Goal: Information Seeking & Learning: Learn about a topic

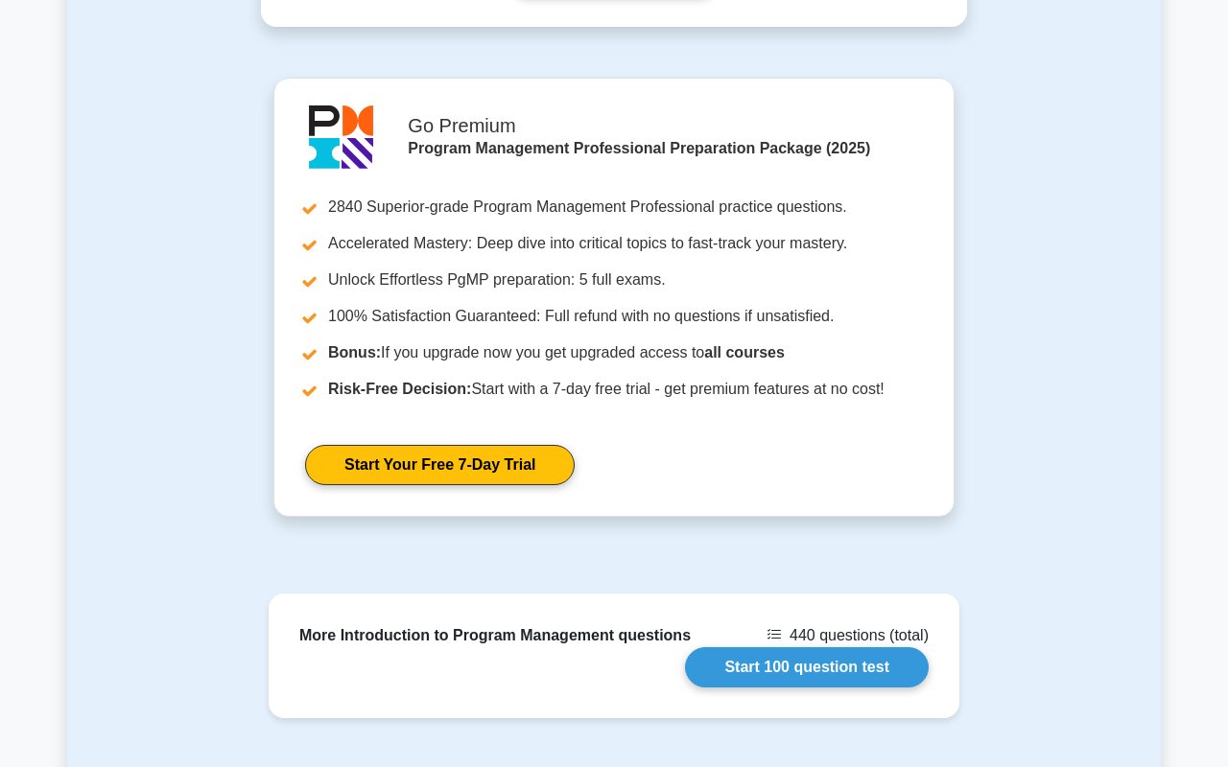
scroll to position [1456, 0]
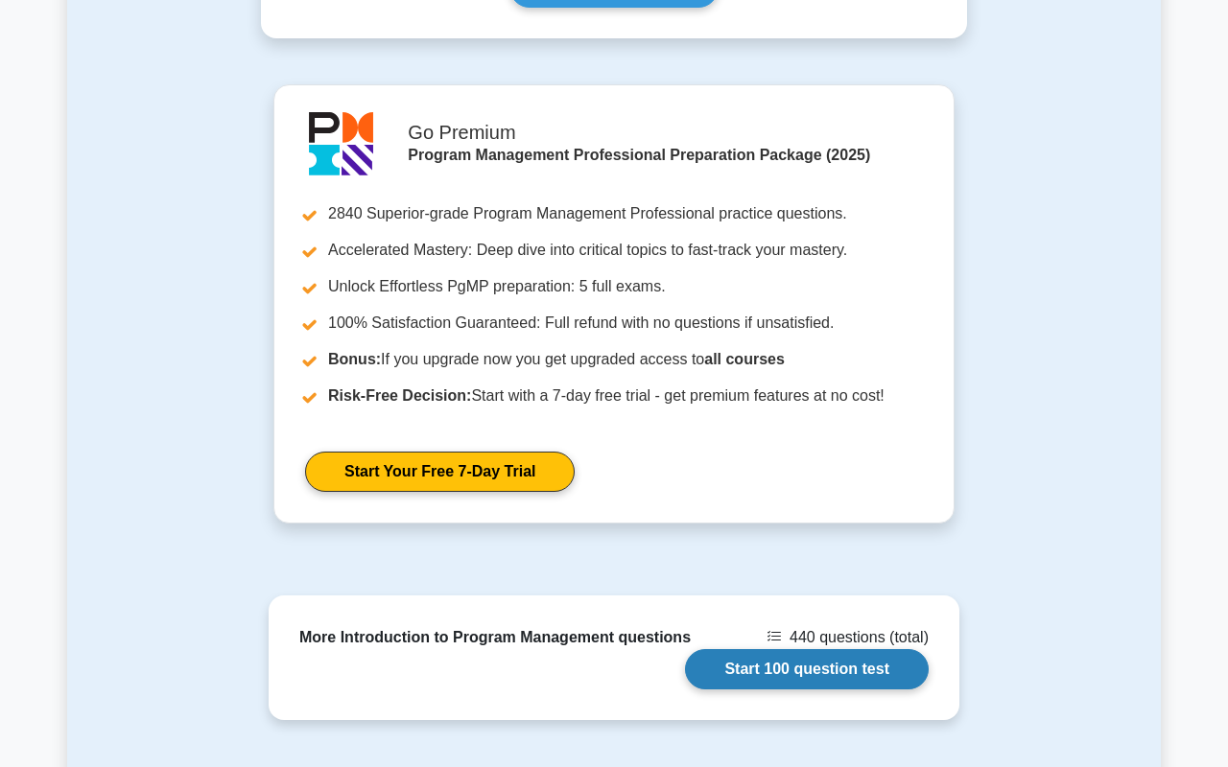
click at [786, 650] on link "Start 100 question test" at bounding box center [807, 669] width 244 height 40
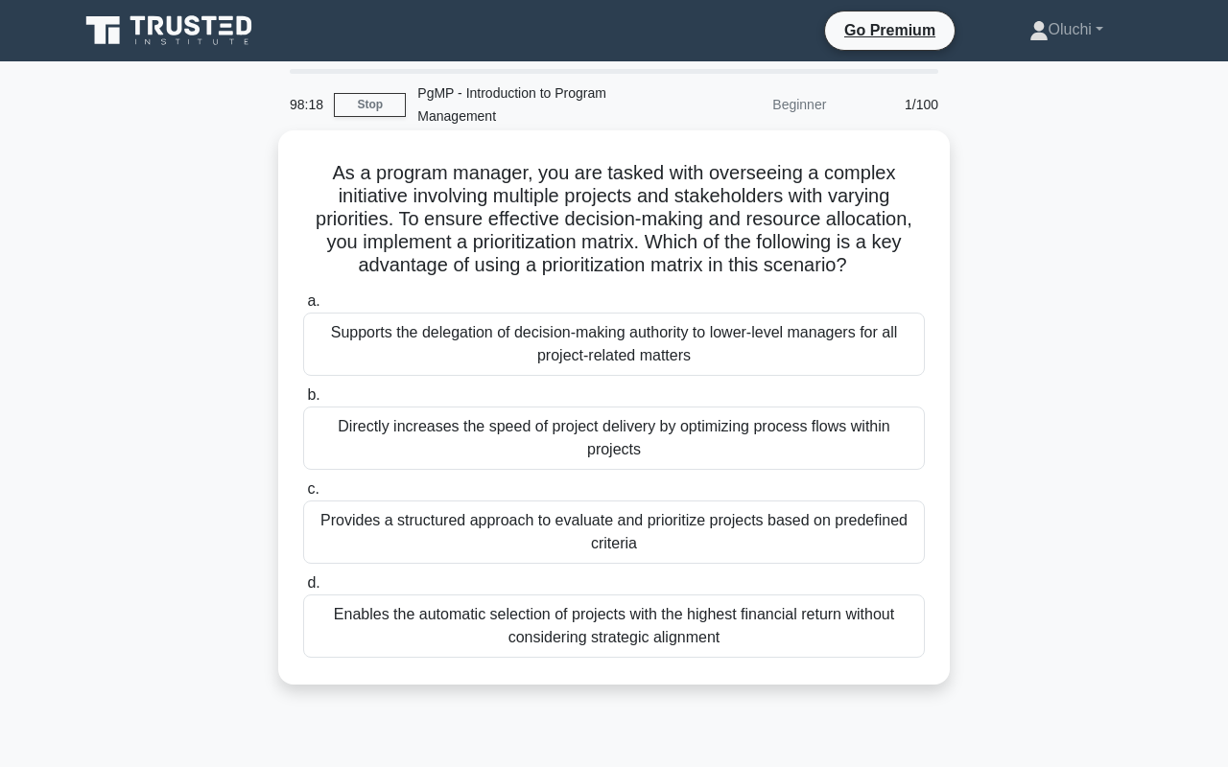
click at [725, 541] on div "Provides a structured approach to evaluate and prioritize projects based on pre…" at bounding box center [614, 532] width 622 height 63
click at [303, 496] on input "c. Provides a structured approach to evaluate and prioritize projects based on …" at bounding box center [303, 490] width 0 height 12
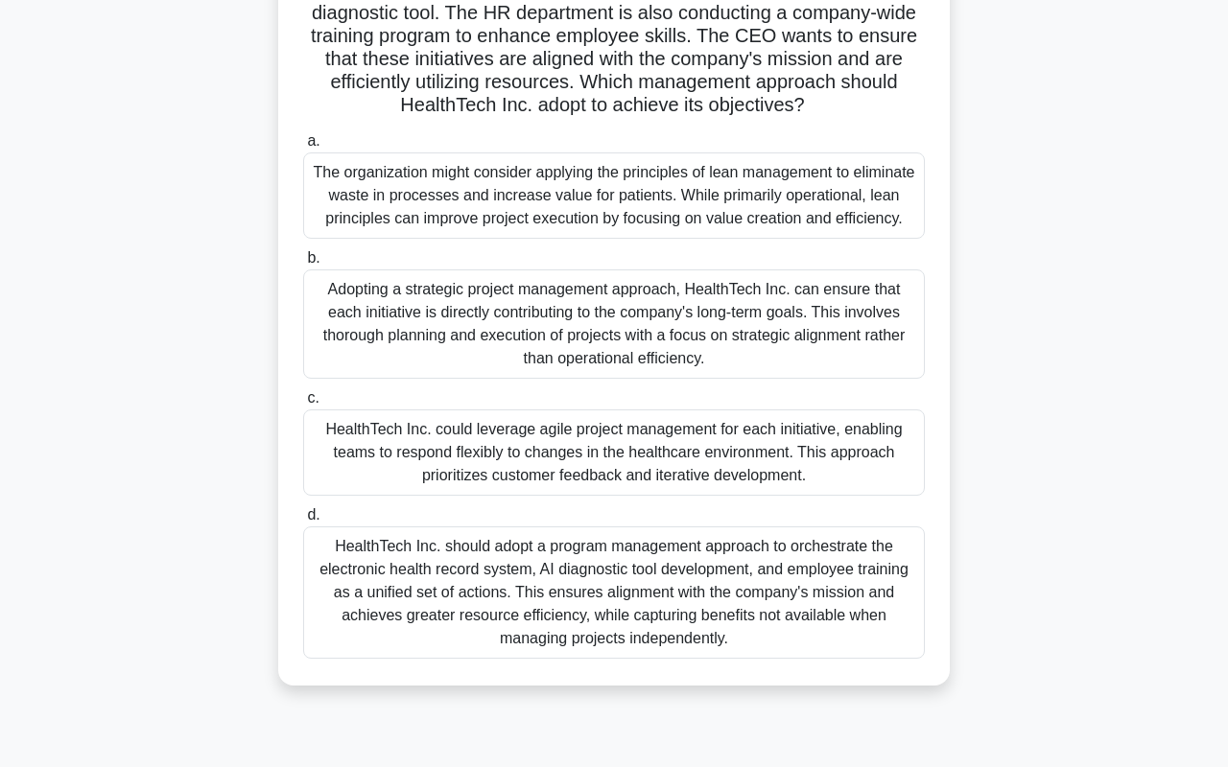
scroll to position [258, 0]
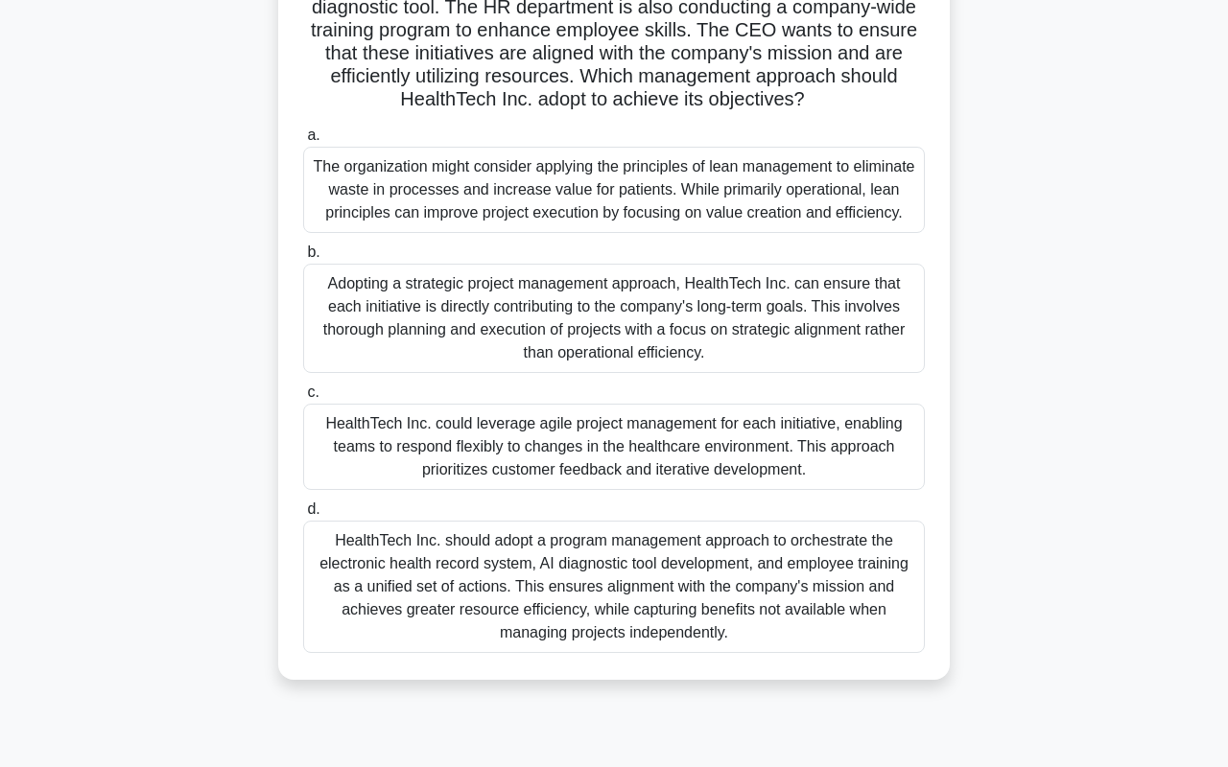
click at [665, 583] on div "HealthTech Inc. should adopt a program management approach to orchestrate the e…" at bounding box center [614, 587] width 622 height 132
click at [303, 516] on input "d. HealthTech Inc. should adopt a program management approach to orchestrate th…" at bounding box center [303, 510] width 0 height 12
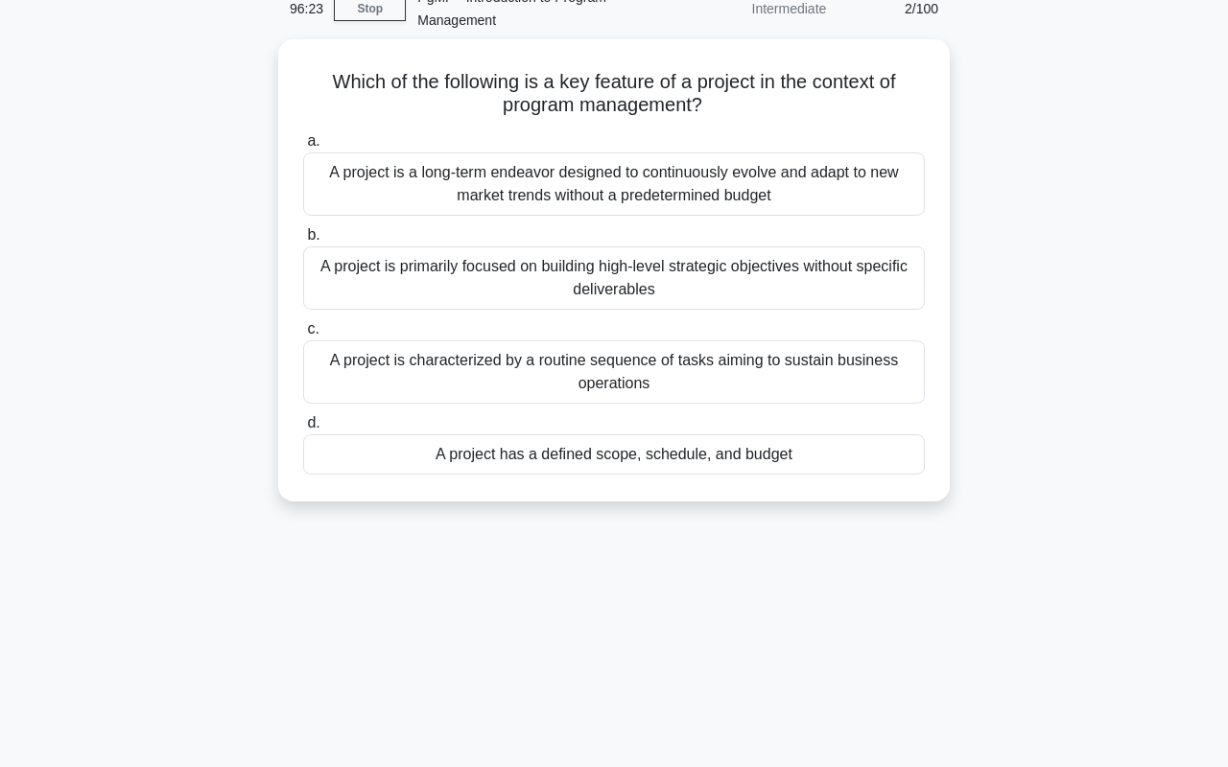
scroll to position [0, 0]
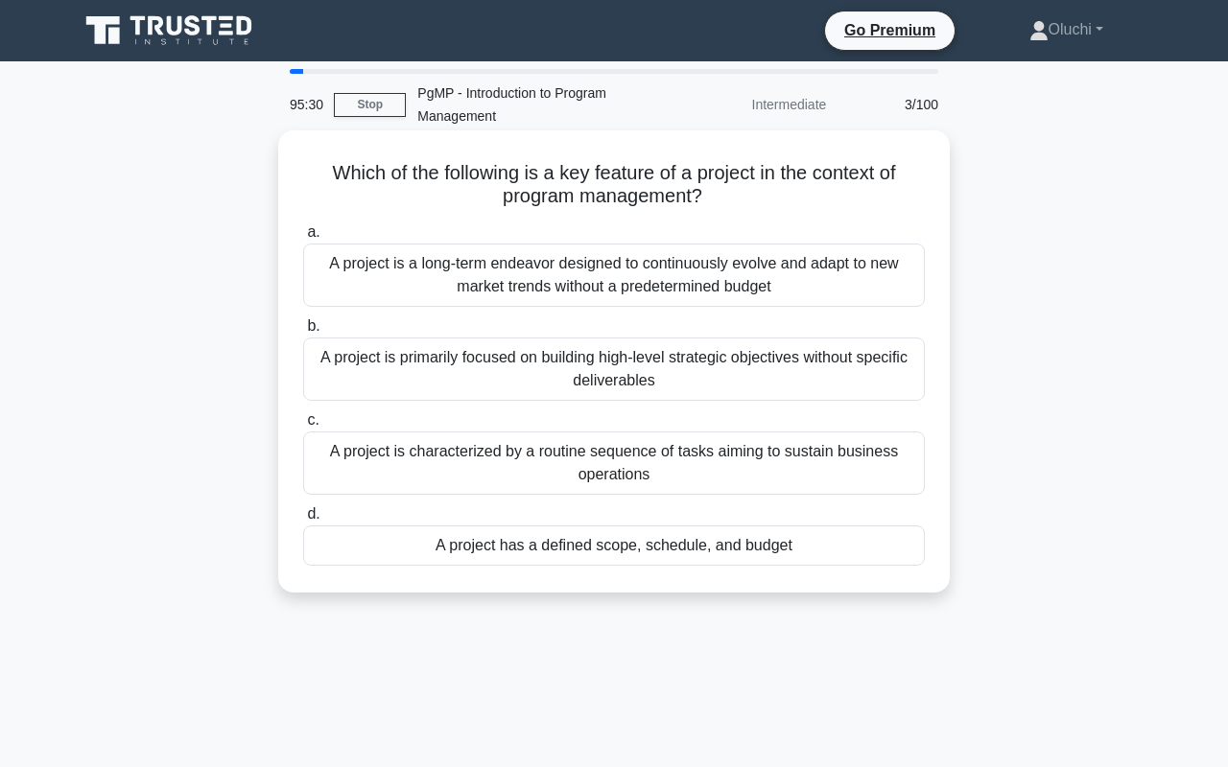
click at [681, 554] on div "A project has a defined scope, schedule, and budget" at bounding box center [614, 546] width 622 height 40
click at [303, 521] on input "d. A project has a defined scope, schedule, and budget" at bounding box center [303, 514] width 0 height 12
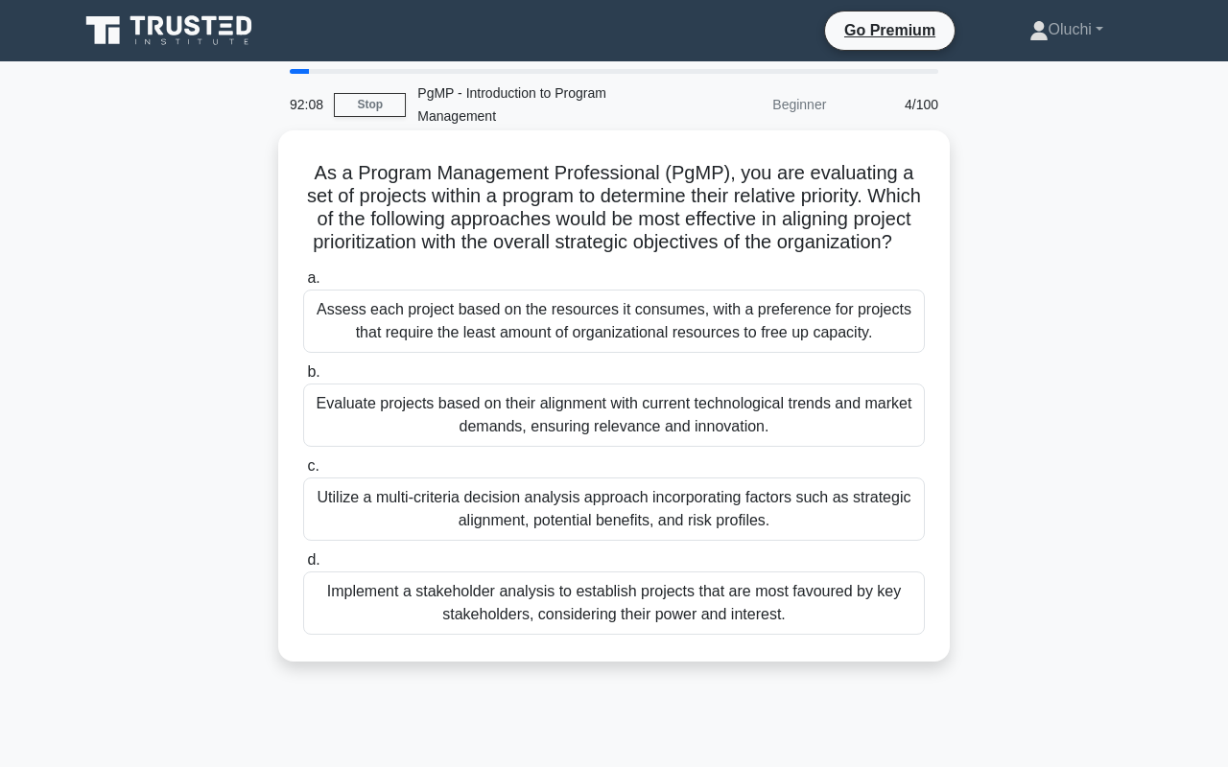
click at [531, 523] on div "Utilize a multi-criteria decision analysis approach incorporating factors such …" at bounding box center [614, 509] width 622 height 63
click at [303, 473] on input "c. Utilize a multi-criteria decision analysis approach incorporating factors su…" at bounding box center [303, 466] width 0 height 12
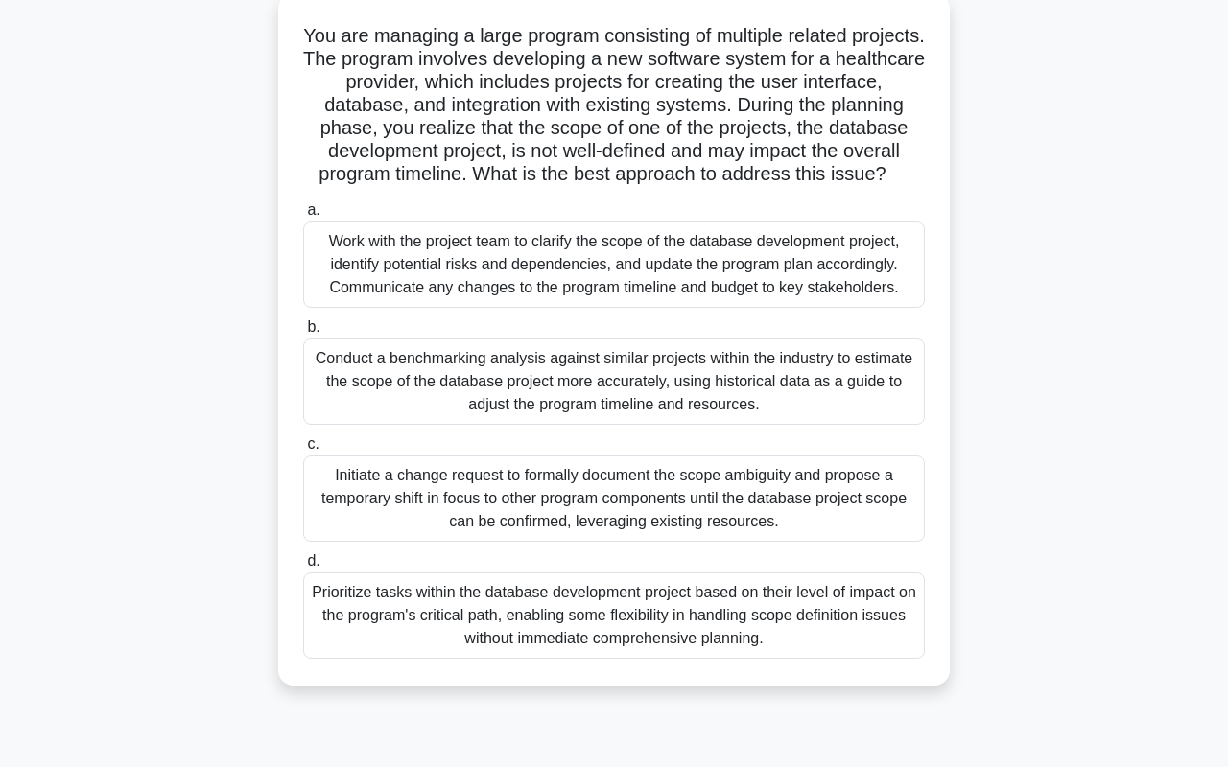
scroll to position [139, 0]
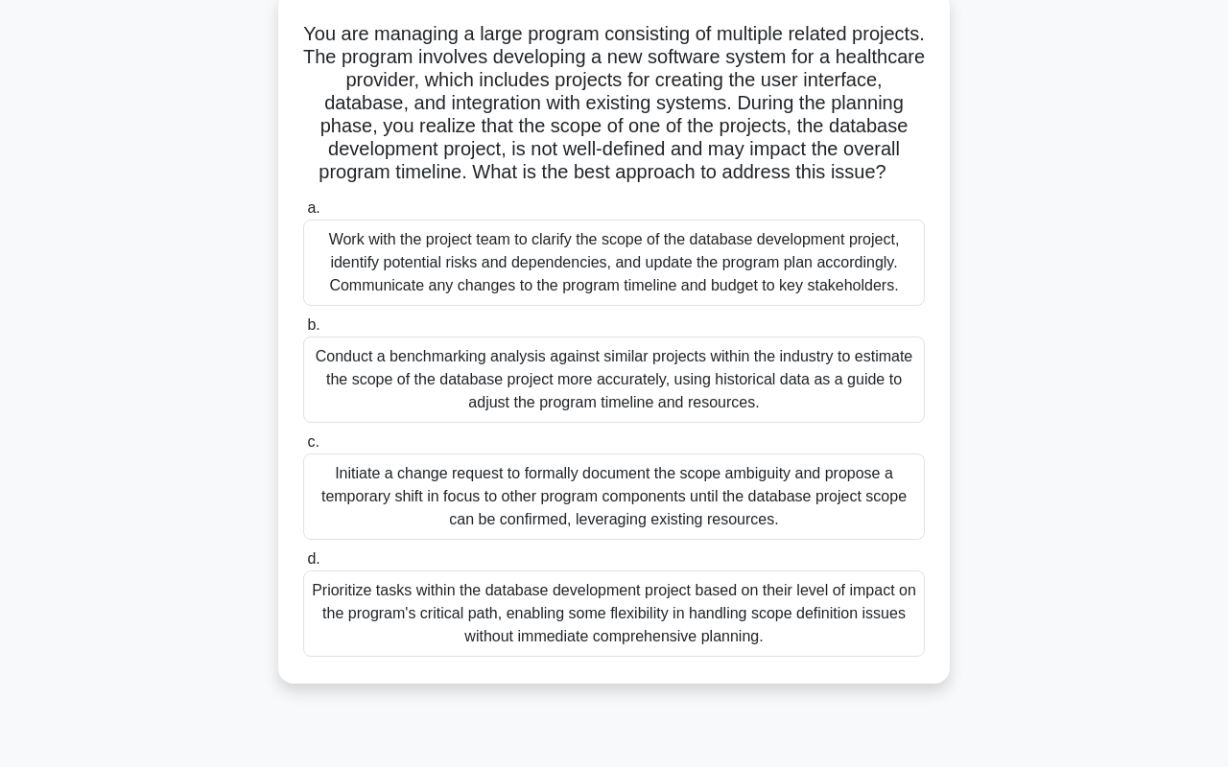
click at [655, 485] on div "Initiate a change request to formally document the scope ambiguity and propose …" at bounding box center [614, 497] width 622 height 86
click at [303, 449] on input "c. Initiate a change request to formally document the scope ambiguity and propo…" at bounding box center [303, 443] width 0 height 12
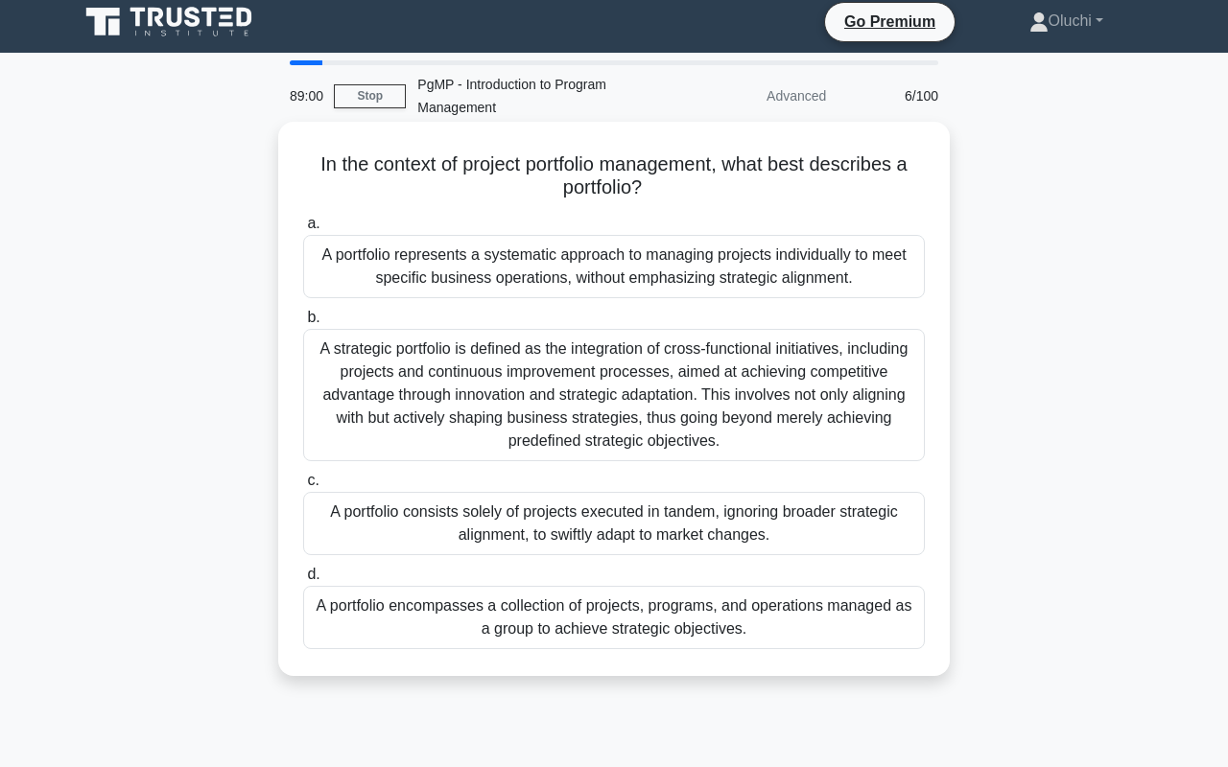
scroll to position [0, 0]
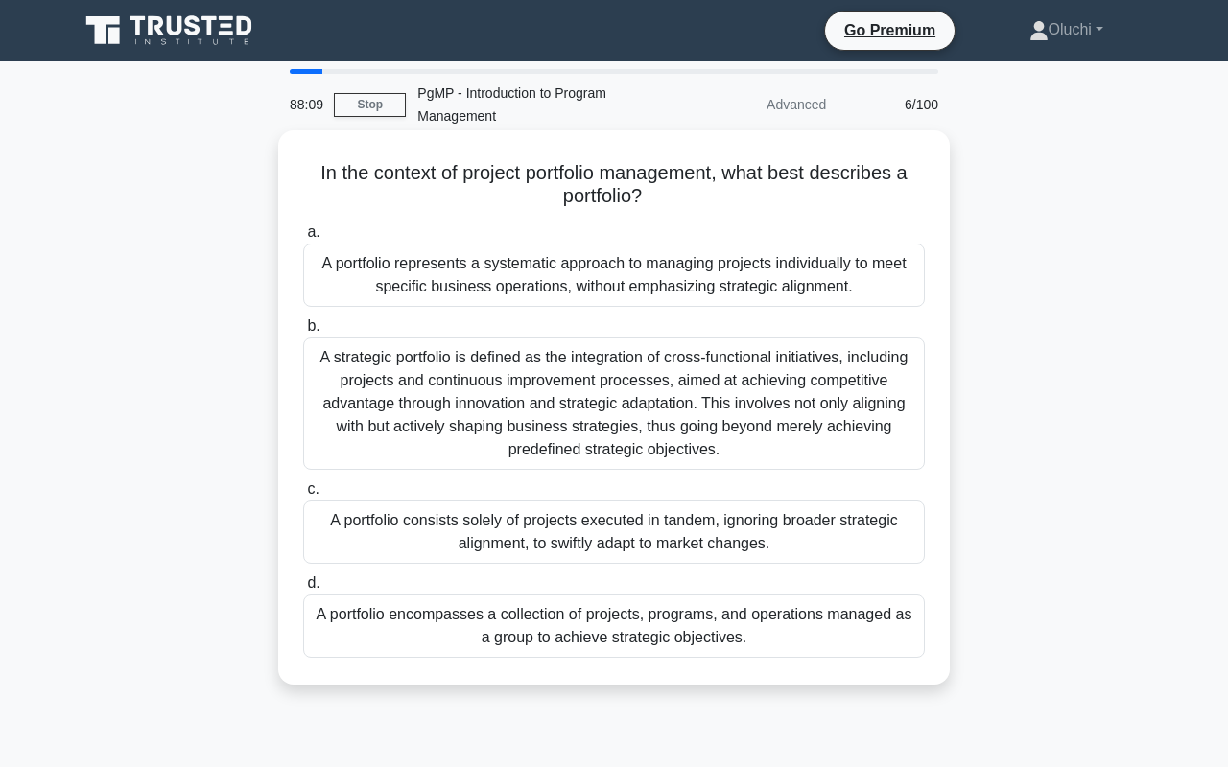
click at [555, 628] on div "A portfolio encompasses a collection of projects, programs, and operations mana…" at bounding box center [614, 626] width 622 height 63
click at [303, 590] on input "d. A portfolio encompasses a collection of projects, programs, and operations m…" at bounding box center [303, 584] width 0 height 12
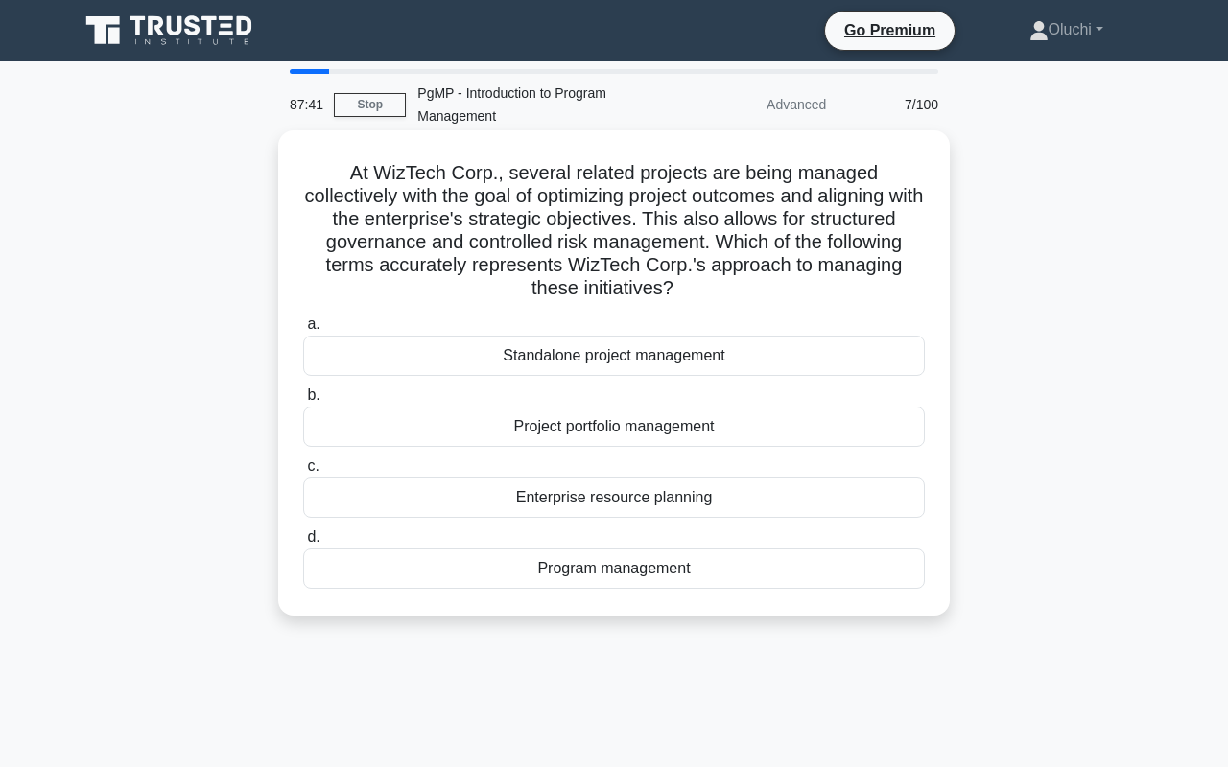
click at [575, 573] on div "Program management" at bounding box center [614, 569] width 622 height 40
click at [303, 544] on input "d. Program management" at bounding box center [303, 537] width 0 height 12
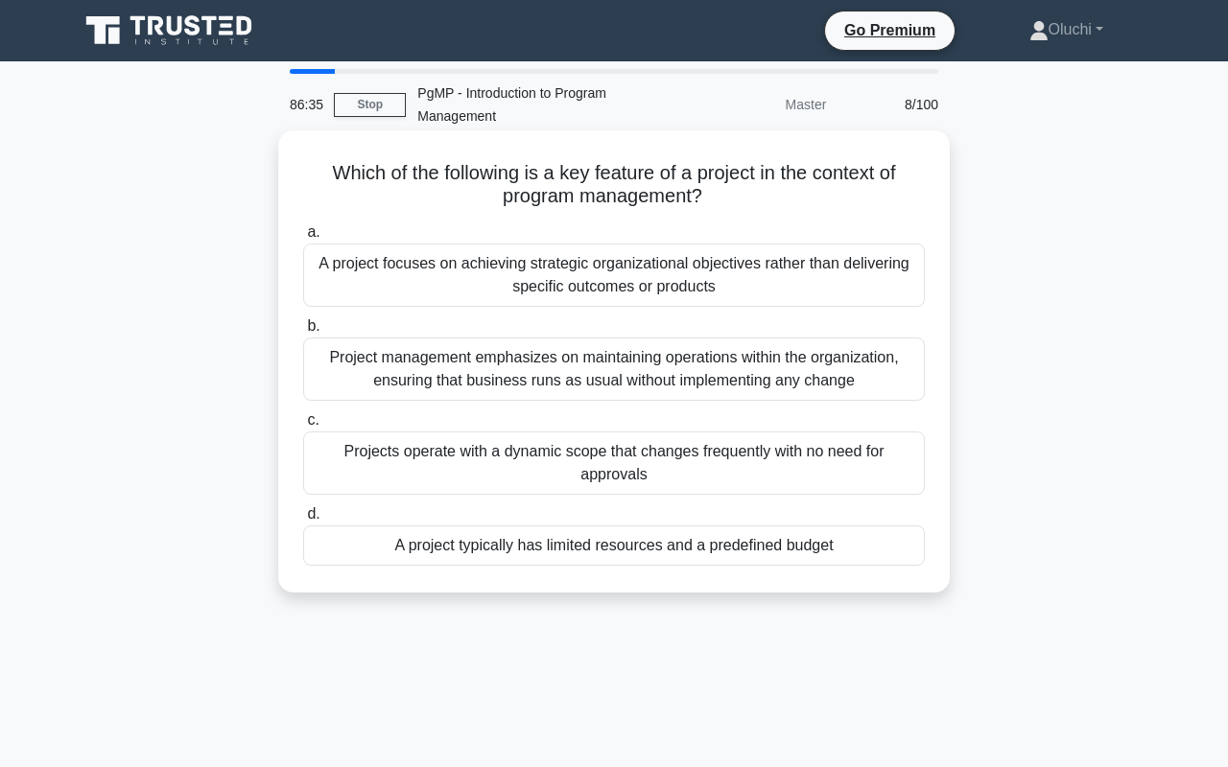
click at [705, 279] on div "A project focuses on achieving strategic organizational objectives rather than …" at bounding box center [614, 275] width 622 height 63
click at [756, 274] on div "A project focuses on achieving strategic organizational objectives rather than …" at bounding box center [614, 275] width 622 height 63
click at [303, 239] on input "a. A project focuses on achieving strategic organizational objectives rather th…" at bounding box center [303, 232] width 0 height 12
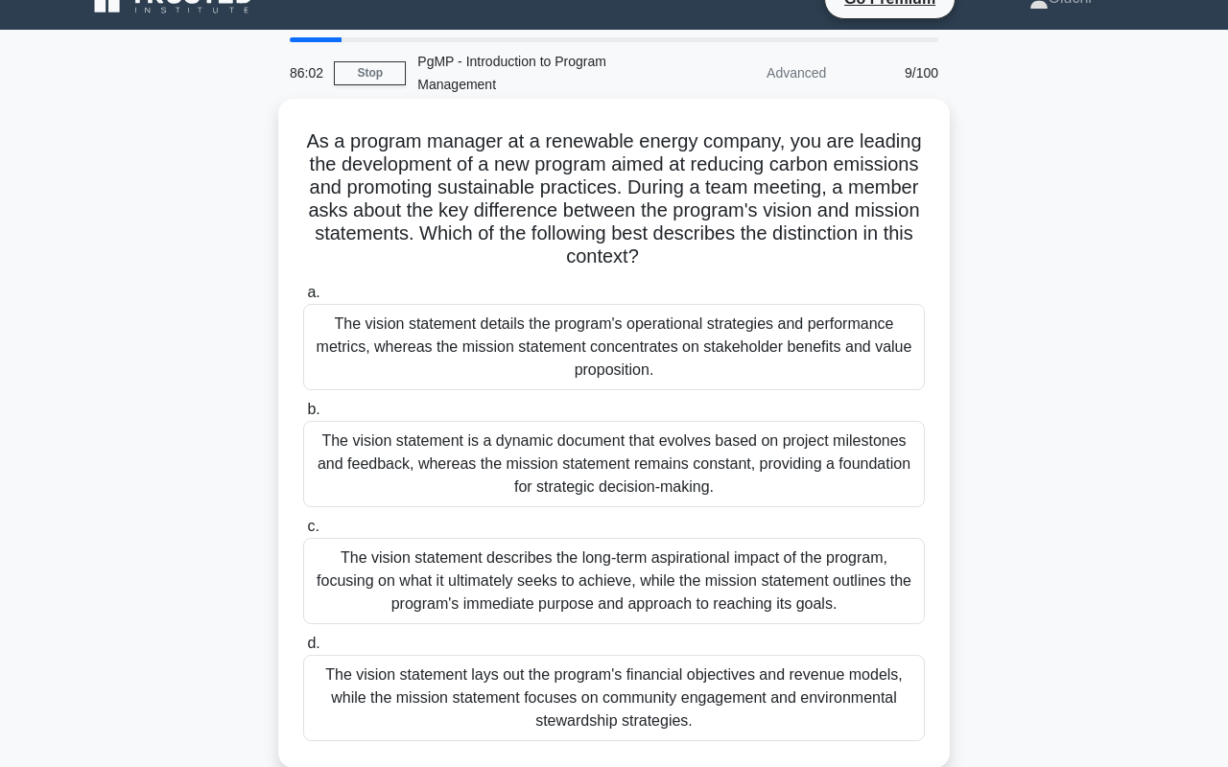
scroll to position [17, 0]
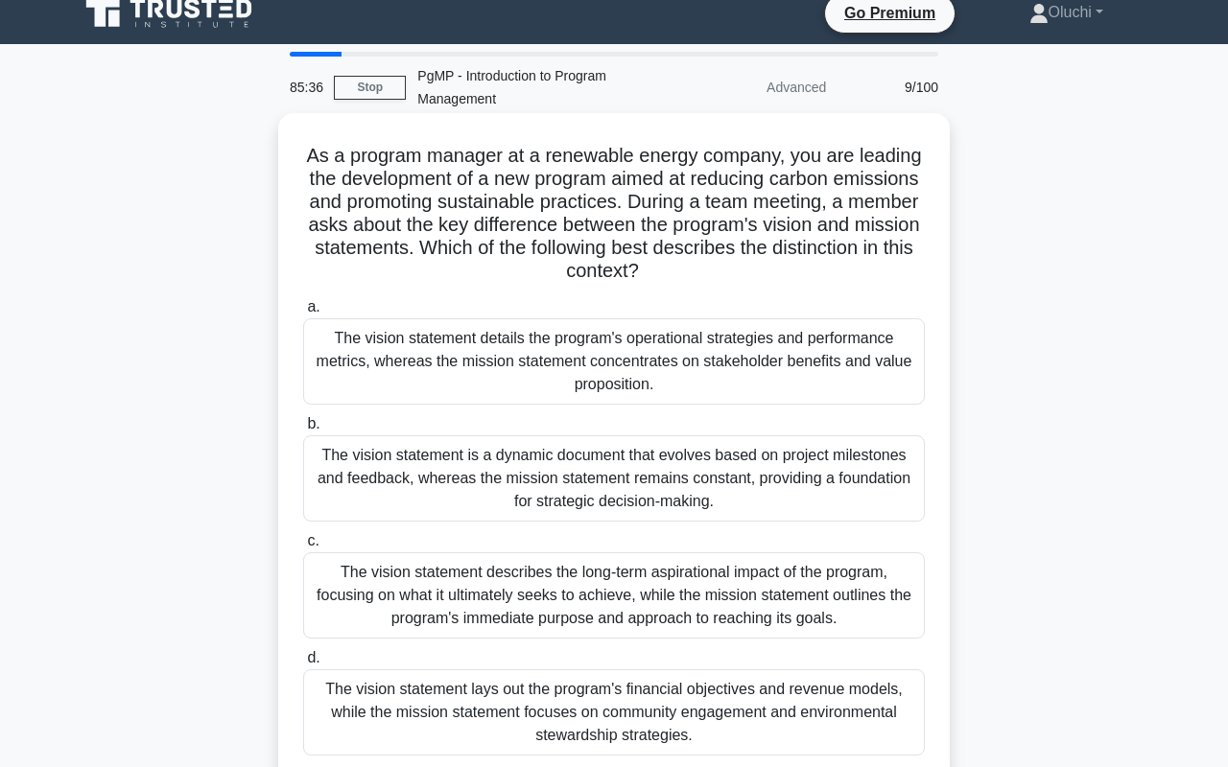
click at [738, 592] on div "The vision statement describes the long-term aspirational impact of the program…" at bounding box center [614, 596] width 622 height 86
click at [303, 548] on input "c. The vision statement describes the long-term aspirational impact of the prog…" at bounding box center [303, 541] width 0 height 12
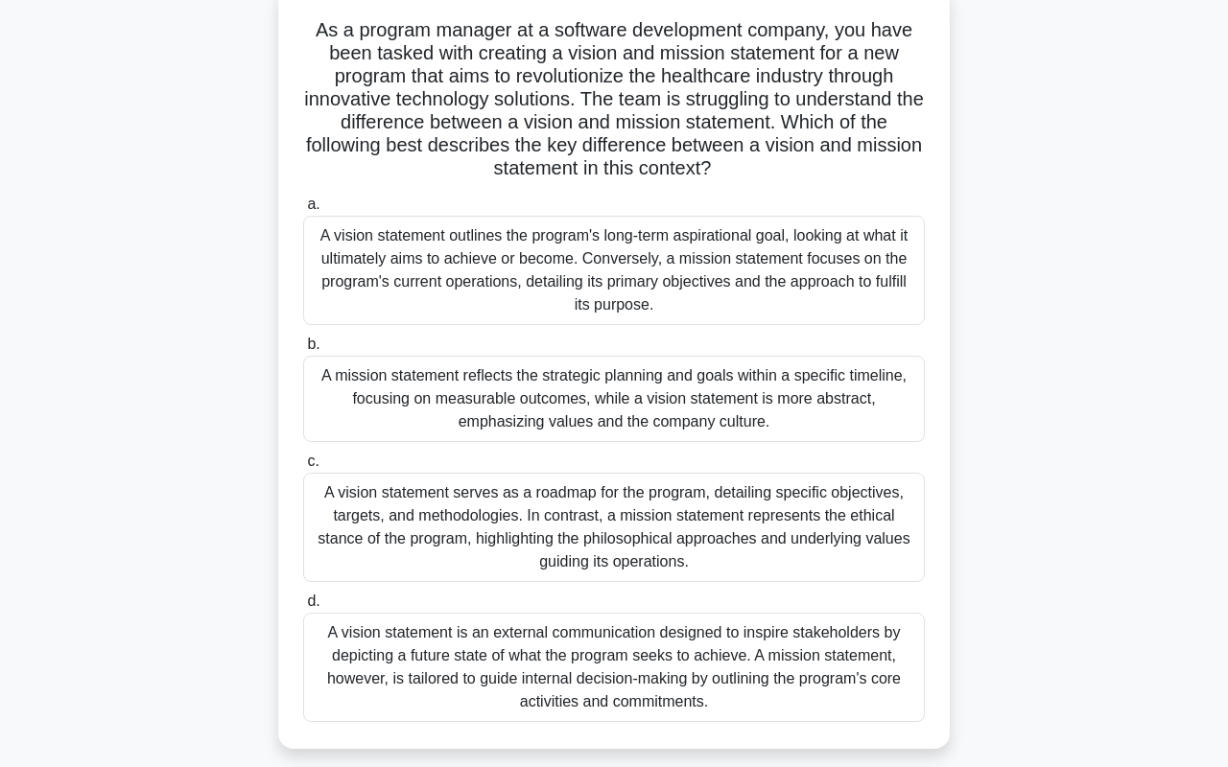
scroll to position [144, 0]
click at [547, 298] on div "A vision statement outlines the program's long-term aspirational goal, looking …" at bounding box center [614, 269] width 622 height 109
click at [303, 210] on input "a. A vision statement outlines the program's long-term aspirational goal, looki…" at bounding box center [303, 204] width 0 height 12
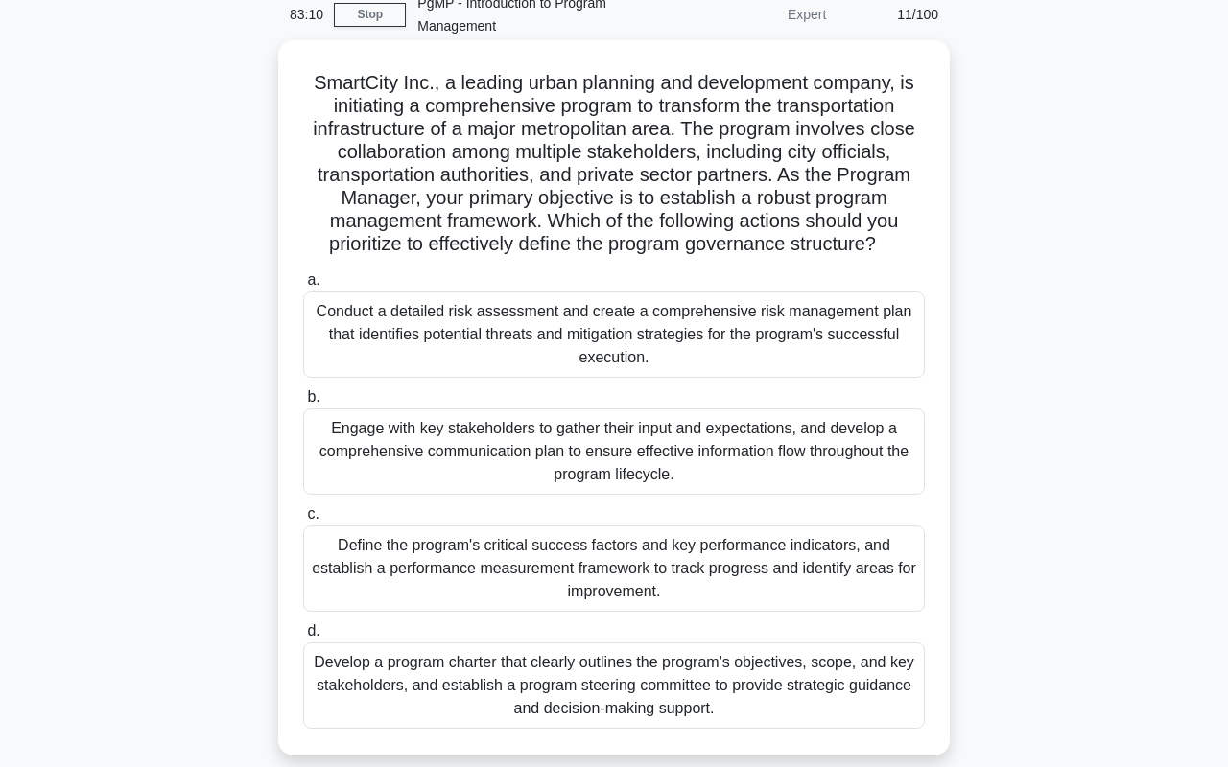
scroll to position [89, 0]
click at [678, 457] on div "Engage with key stakeholders to gather their input and expectations, and develo…" at bounding box center [614, 453] width 622 height 86
click at [303, 405] on input "b. Engage with key stakeholders to gather their input and expectations, and dev…" at bounding box center [303, 398] width 0 height 12
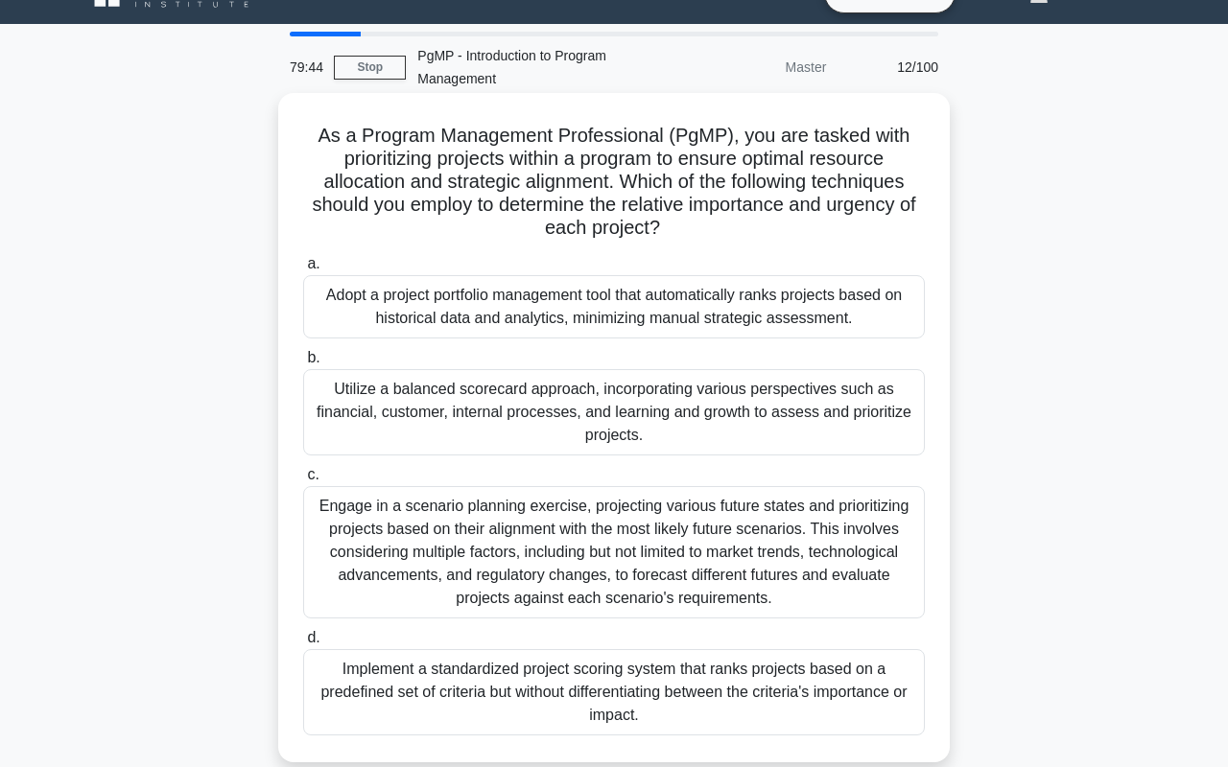
scroll to position [22, 0]
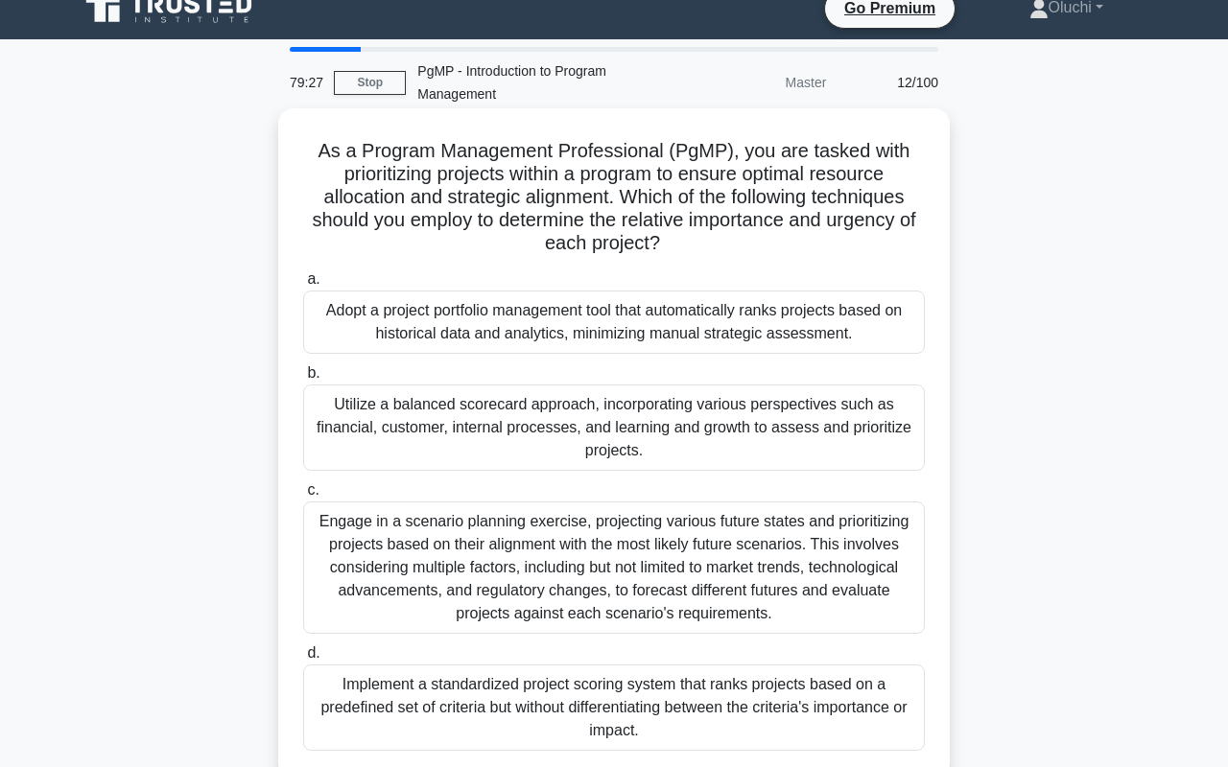
click at [566, 425] on div "Utilize a balanced scorecard approach, incorporating various perspectives such …" at bounding box center [614, 428] width 622 height 86
click at [303, 380] on input "b. Utilize a balanced scorecard approach, incorporating various perspectives su…" at bounding box center [303, 373] width 0 height 12
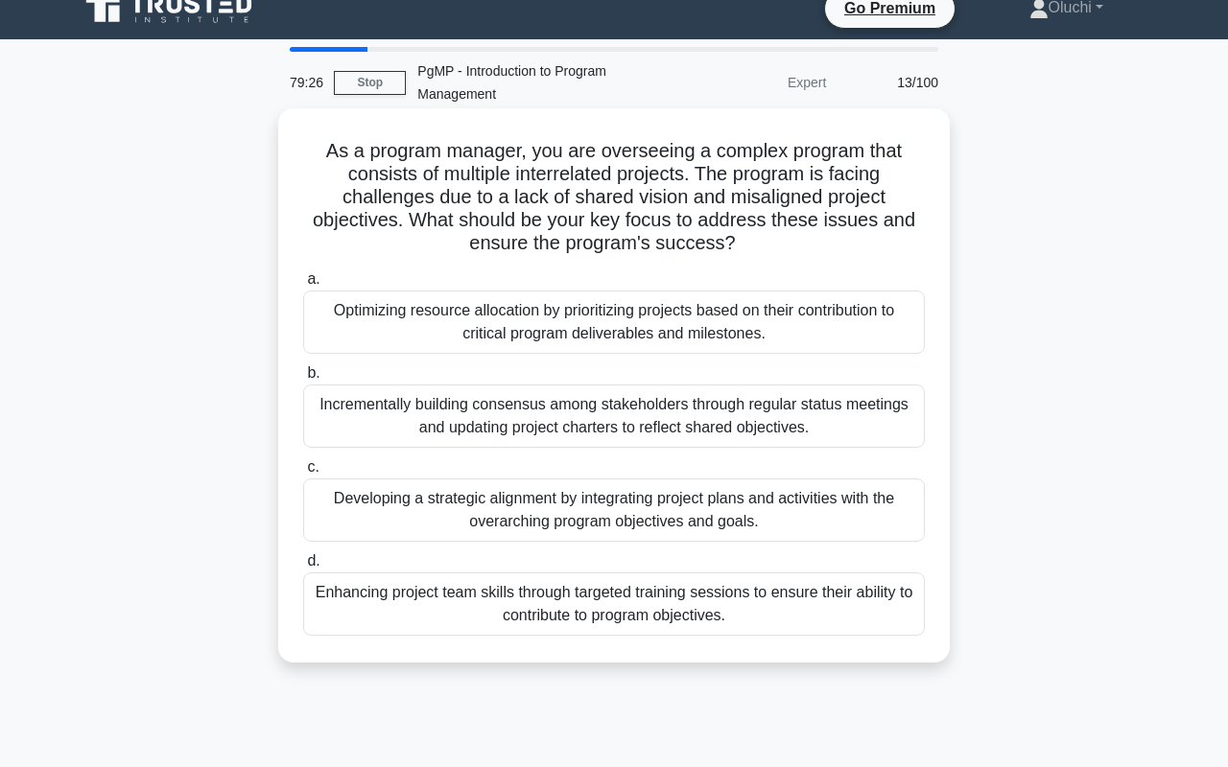
scroll to position [0, 0]
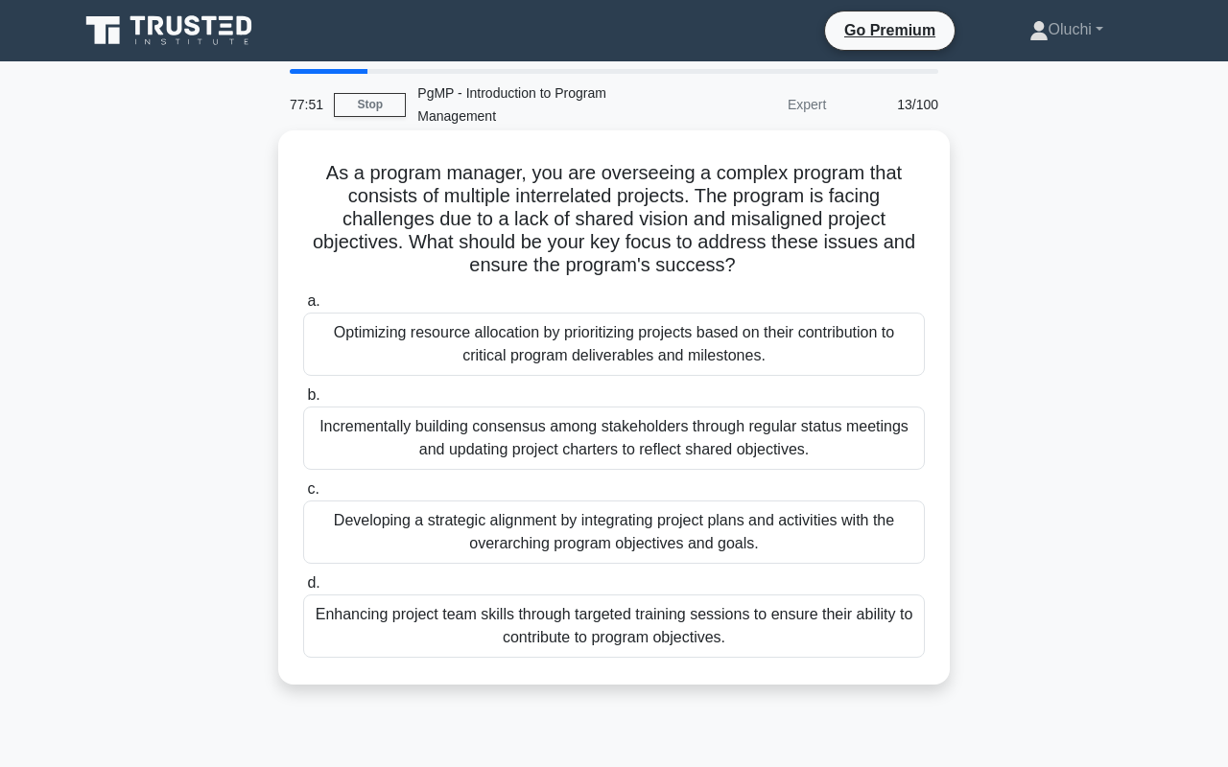
click at [508, 435] on div "Incrementally building consensus among stakeholders through regular status meet…" at bounding box center [614, 438] width 622 height 63
click at [303, 402] on input "b. Incrementally building consensus among stakeholders through regular status m…" at bounding box center [303, 395] width 0 height 12
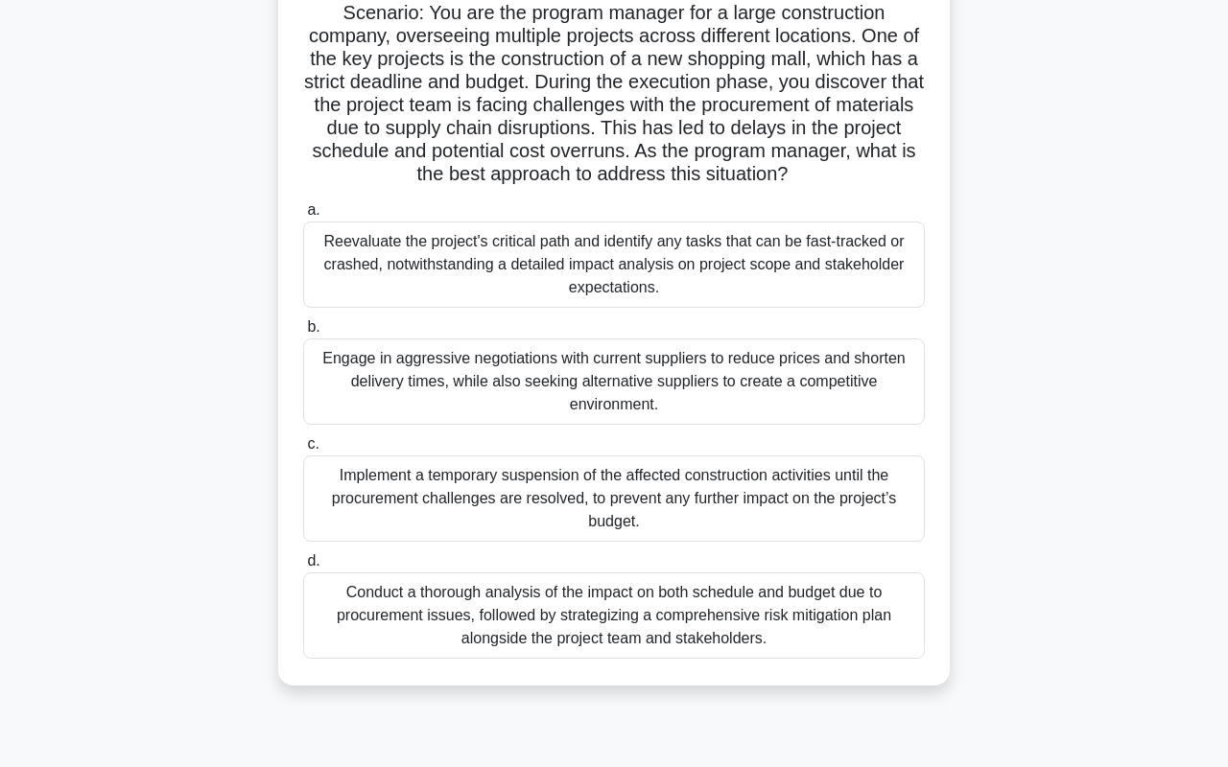
scroll to position [164, 0]
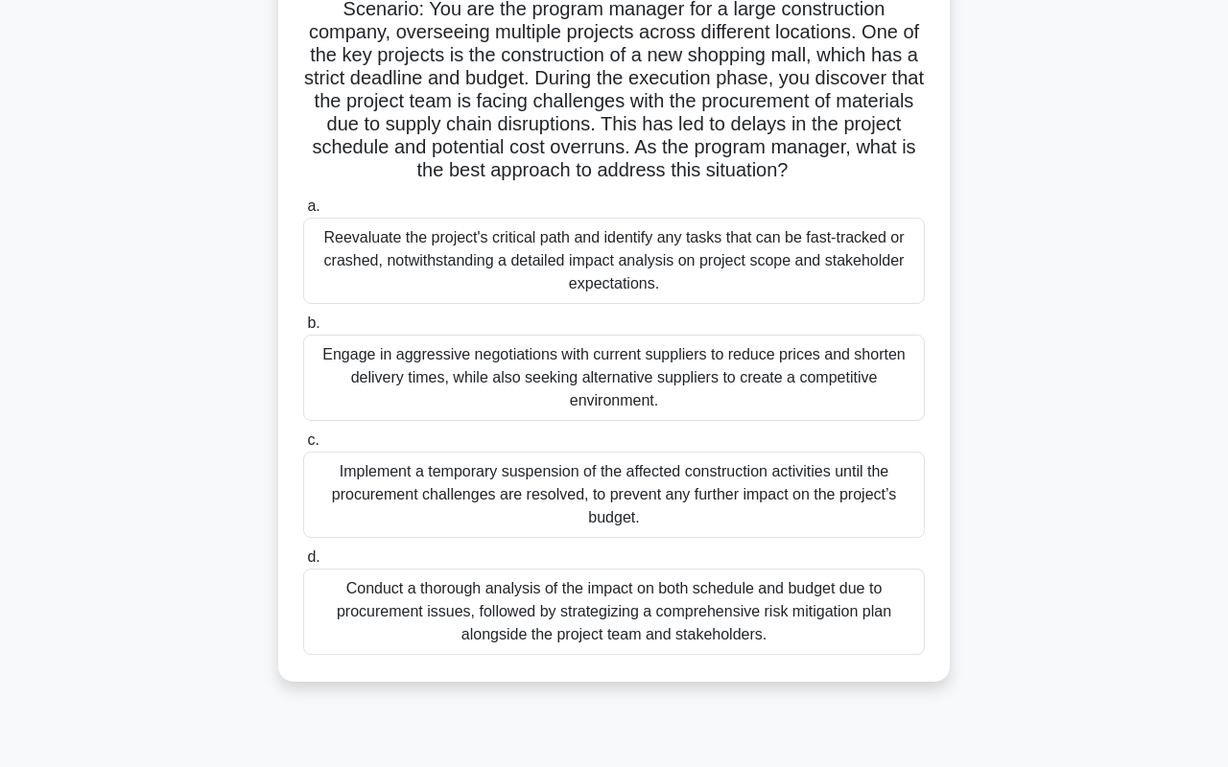
click at [641, 624] on div "Conduct a thorough analysis of the impact on both schedule and budget due to pr…" at bounding box center [614, 612] width 622 height 86
click at [303, 564] on input "d. Conduct a thorough analysis of the impact on both schedule and budget due to…" at bounding box center [303, 558] width 0 height 12
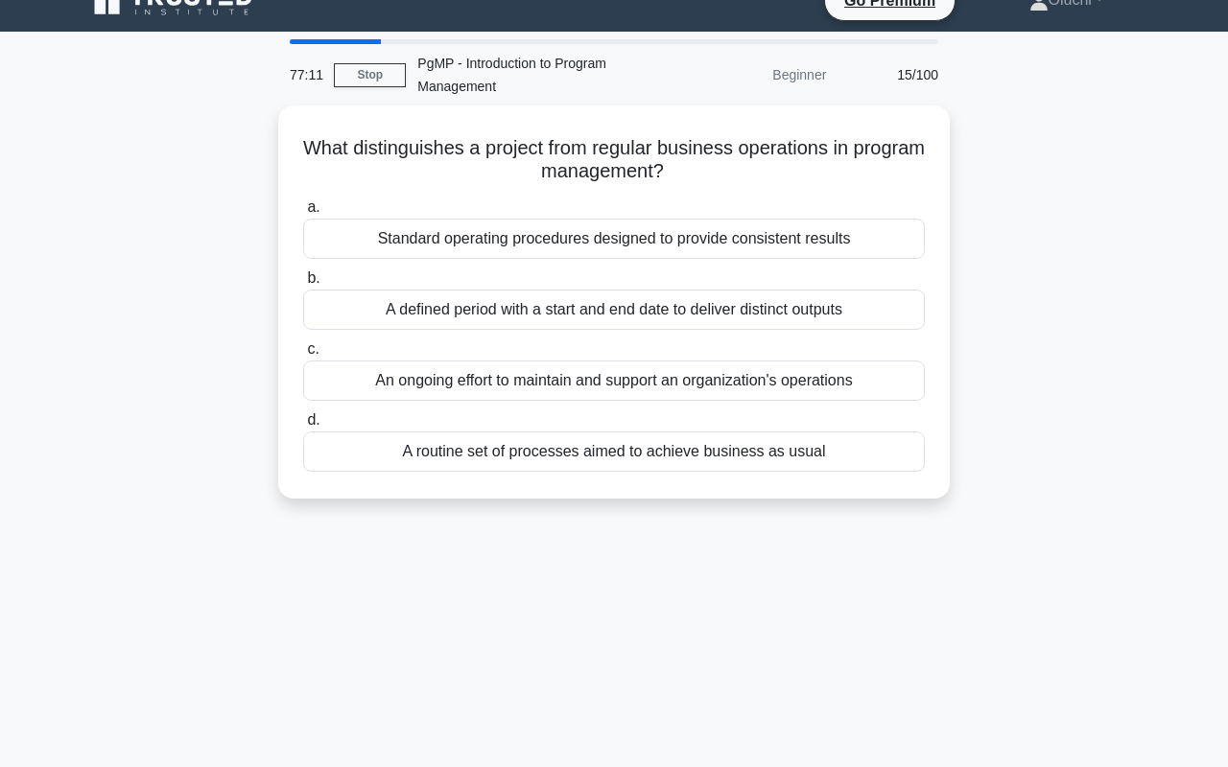
scroll to position [0, 0]
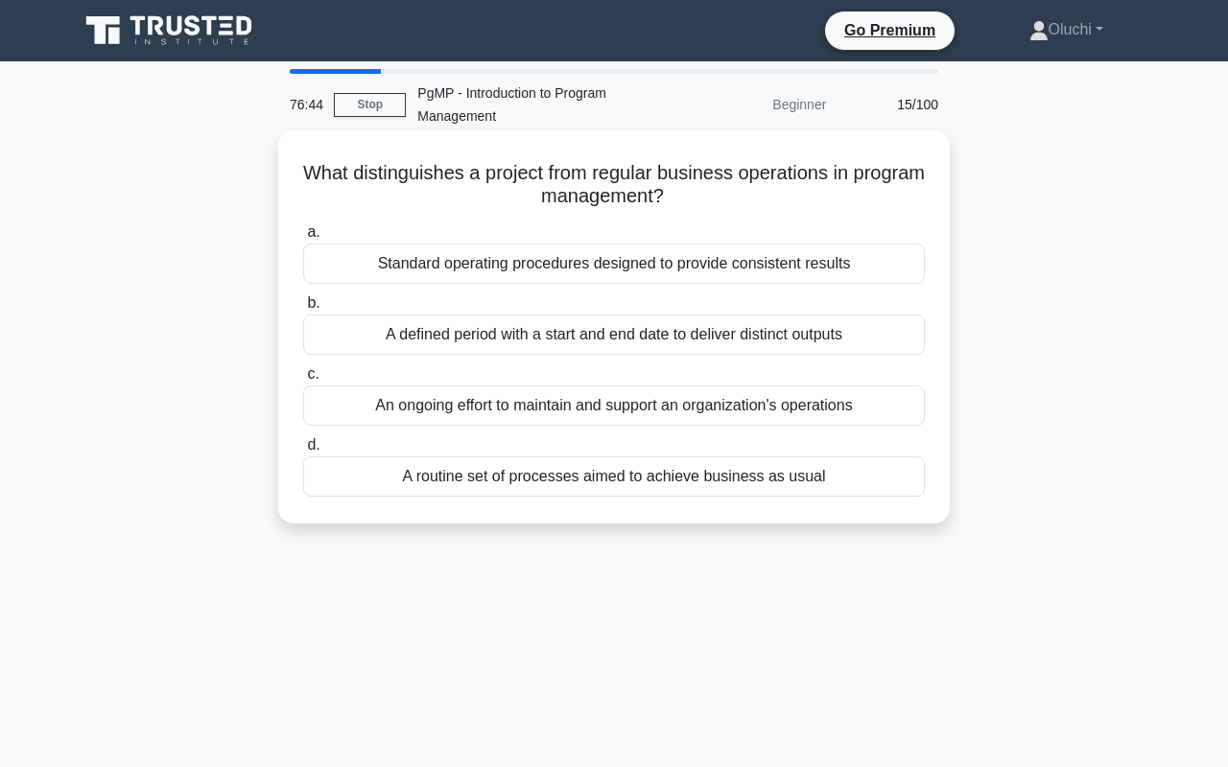
click at [728, 342] on div "A defined period with a start and end date to deliver distinct outputs" at bounding box center [614, 335] width 622 height 40
click at [303, 310] on input "b. A defined period with a start and end date to deliver distinct outputs" at bounding box center [303, 303] width 0 height 12
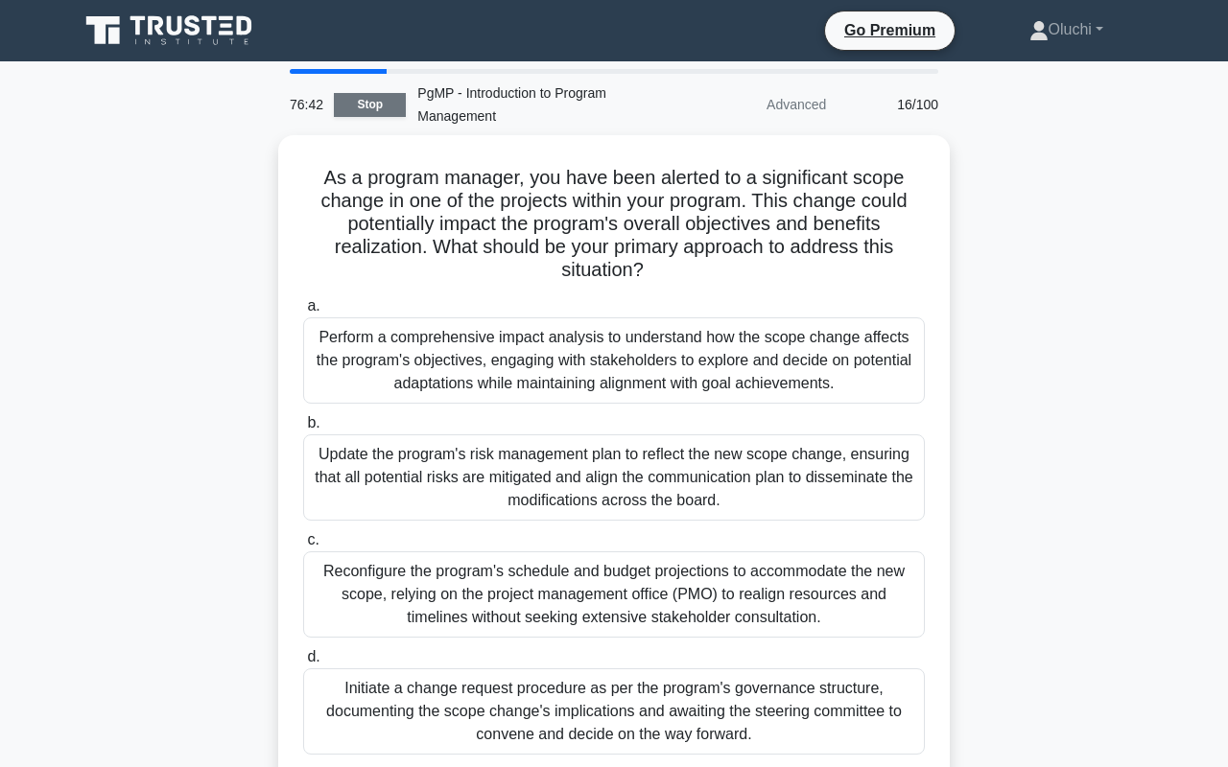
click at [369, 109] on link "Stop" at bounding box center [370, 105] width 72 height 24
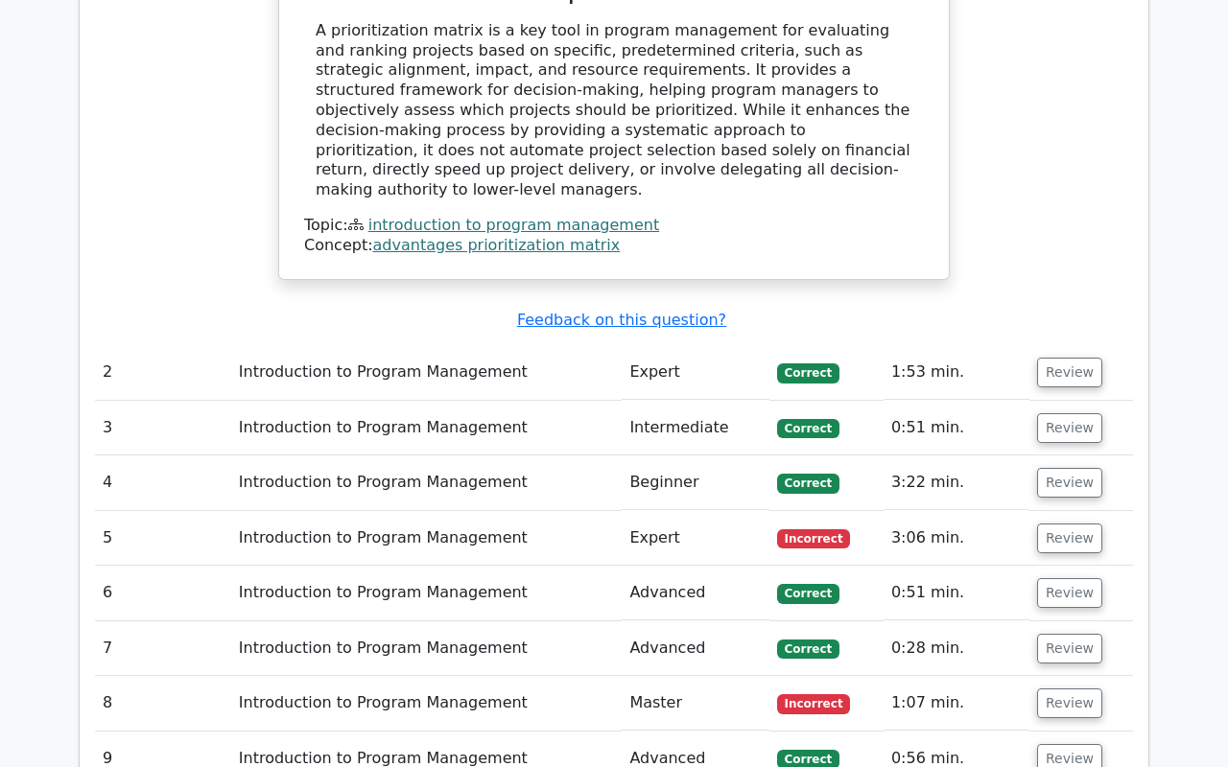
scroll to position [1726, 0]
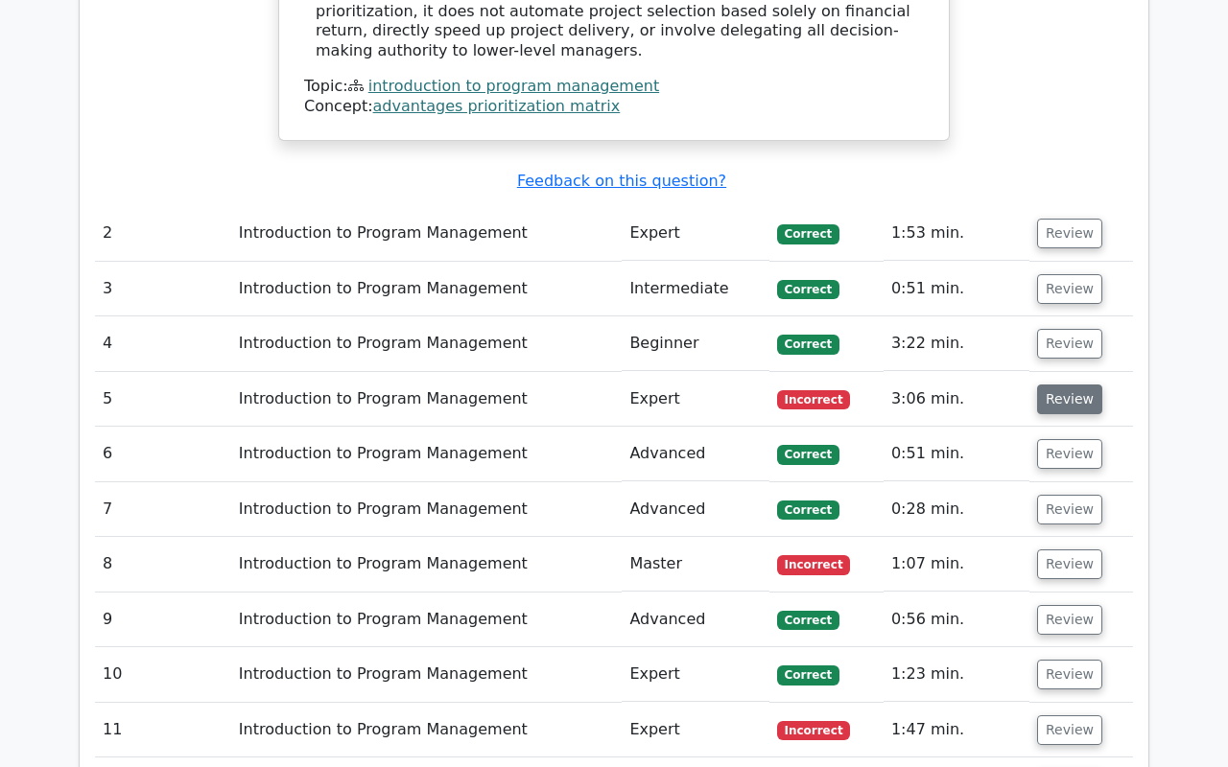
click at [1061, 385] on button "Review" at bounding box center [1069, 400] width 65 height 30
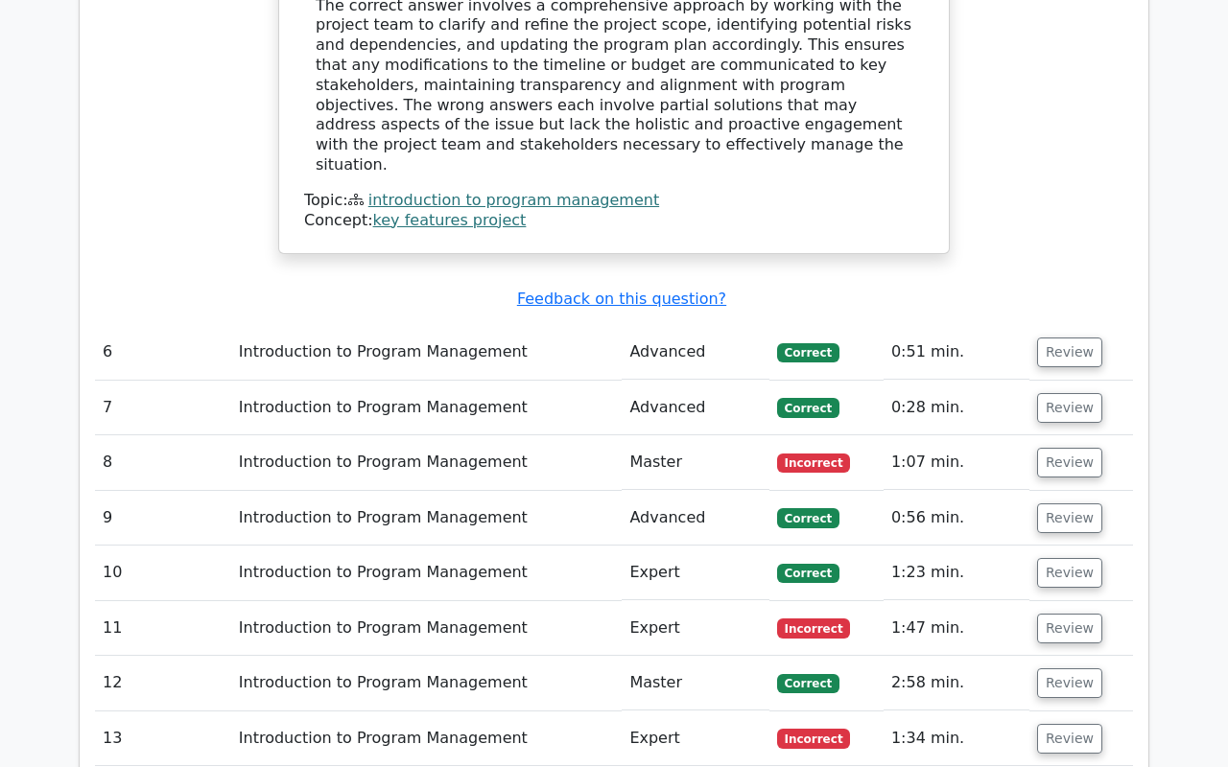
scroll to position [2891, 0]
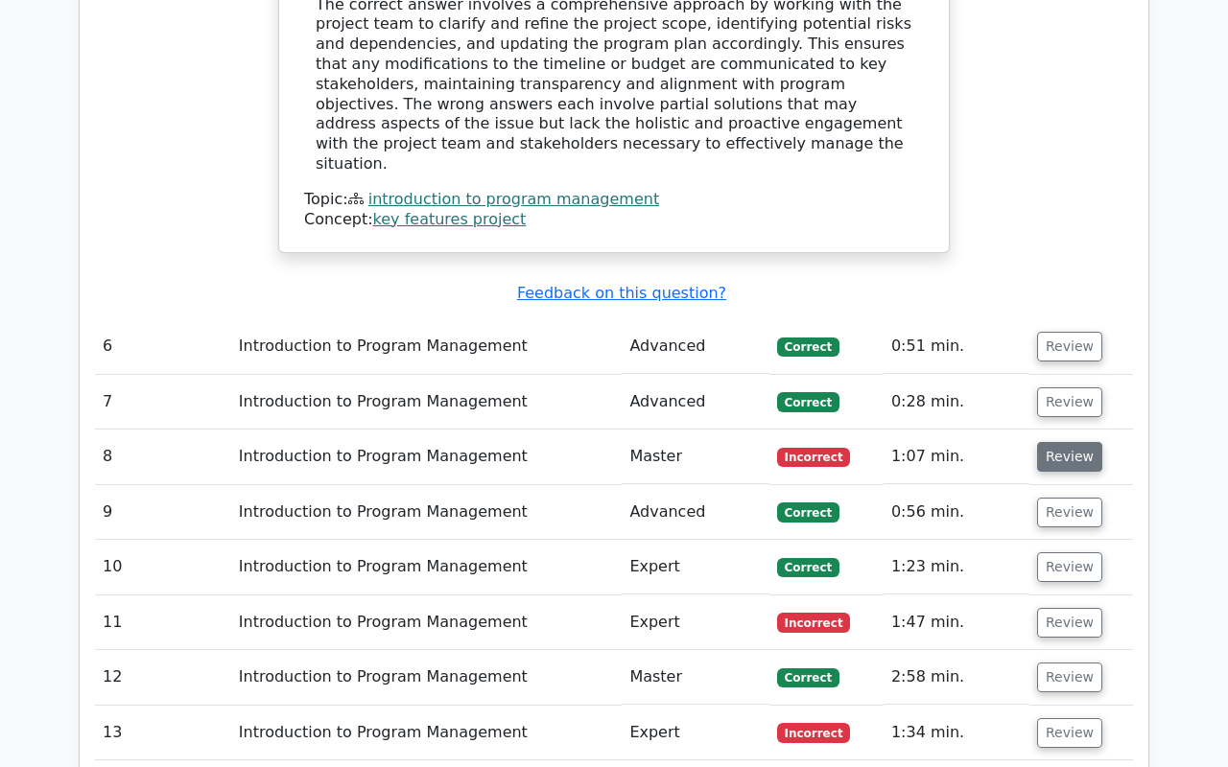
click at [1052, 442] on button "Review" at bounding box center [1069, 457] width 65 height 30
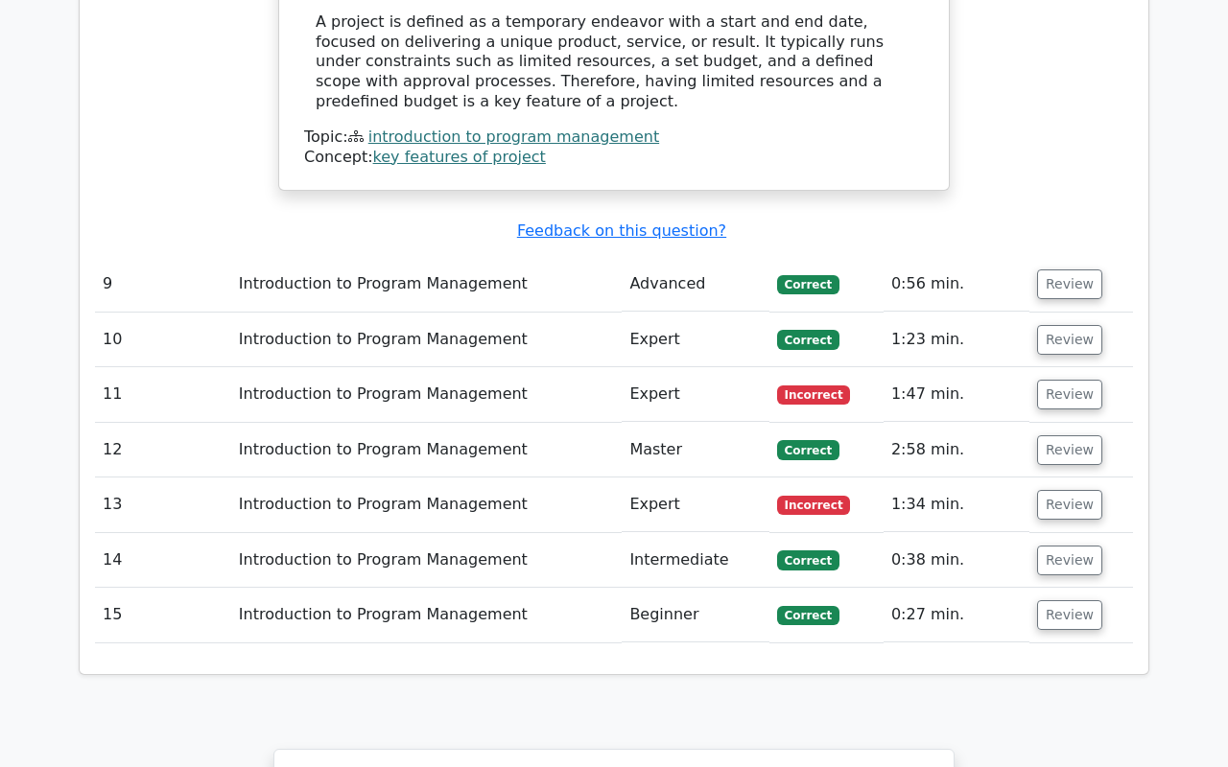
scroll to position [3941, 0]
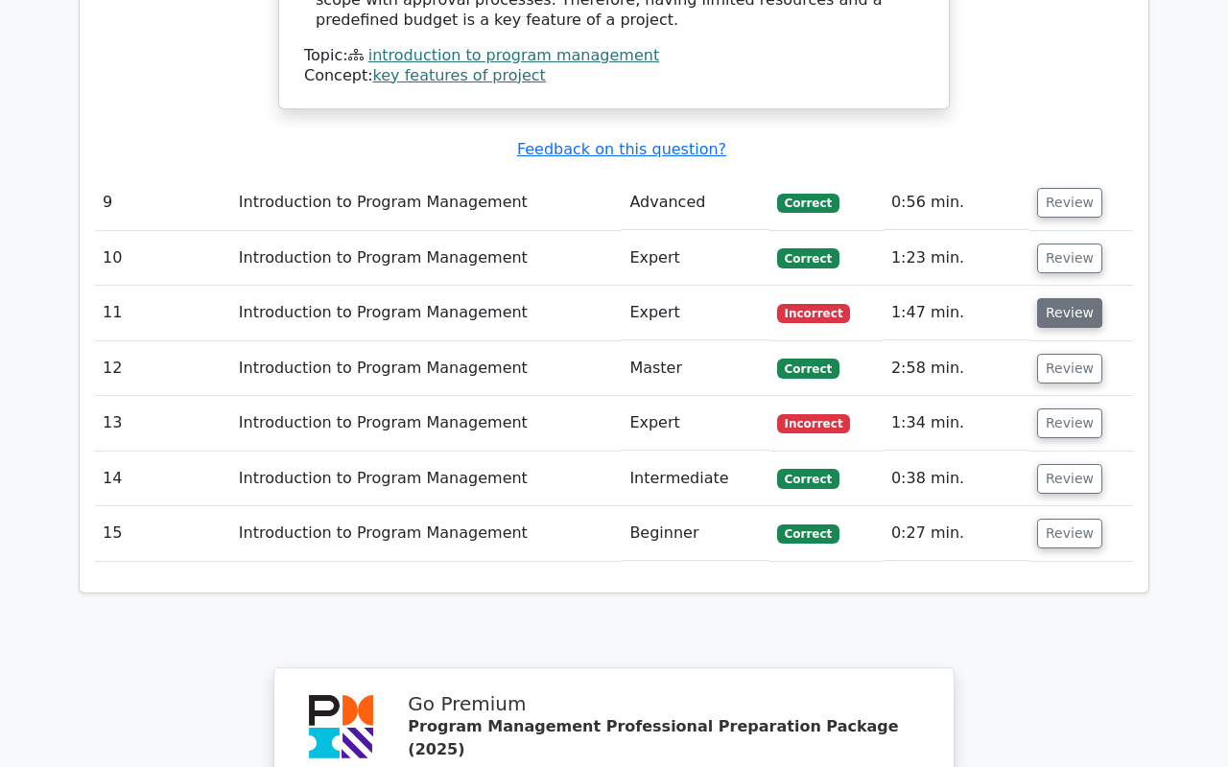
click at [1070, 298] on button "Review" at bounding box center [1069, 313] width 65 height 30
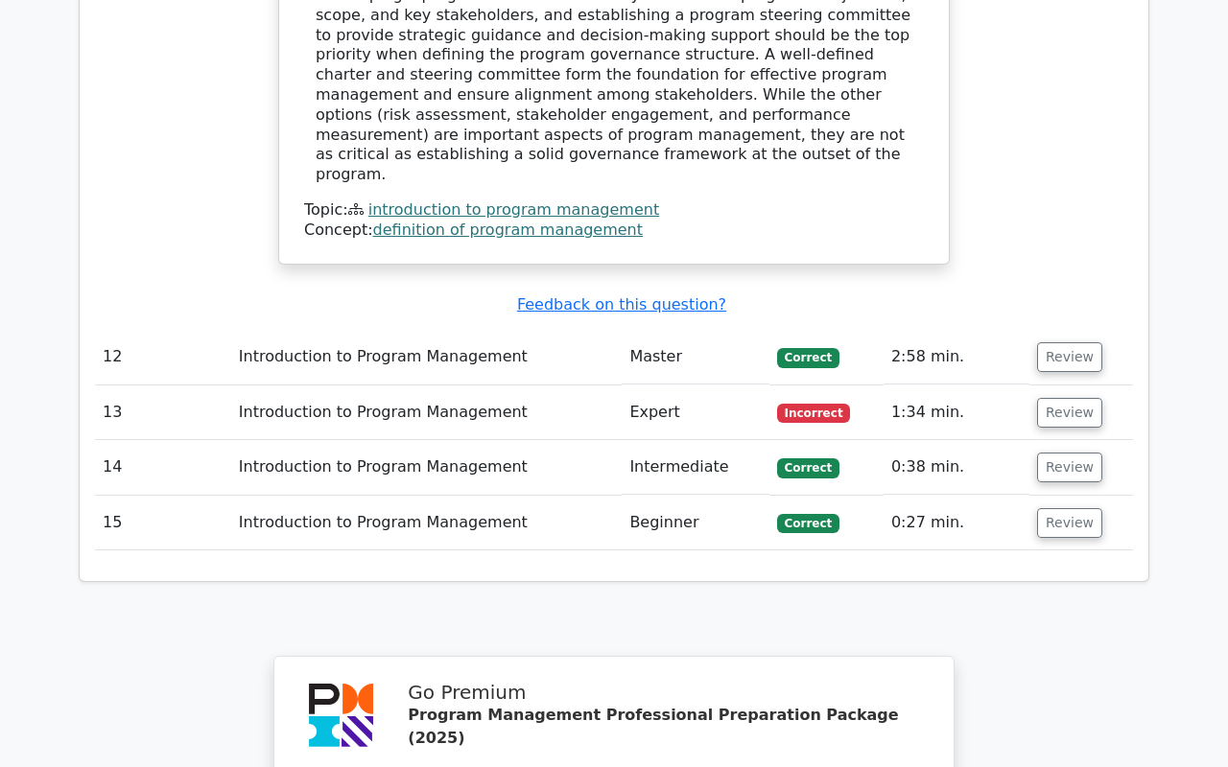
scroll to position [5039, 0]
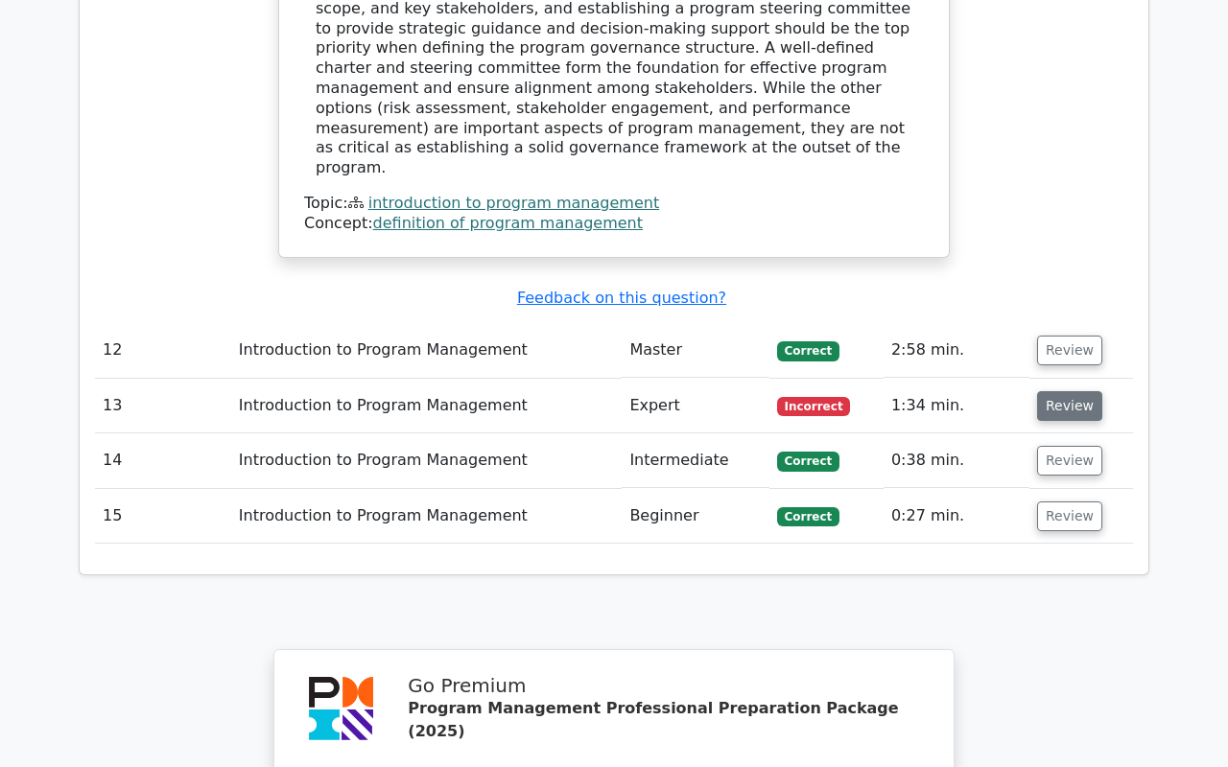
click at [1078, 391] on button "Review" at bounding box center [1069, 406] width 65 height 30
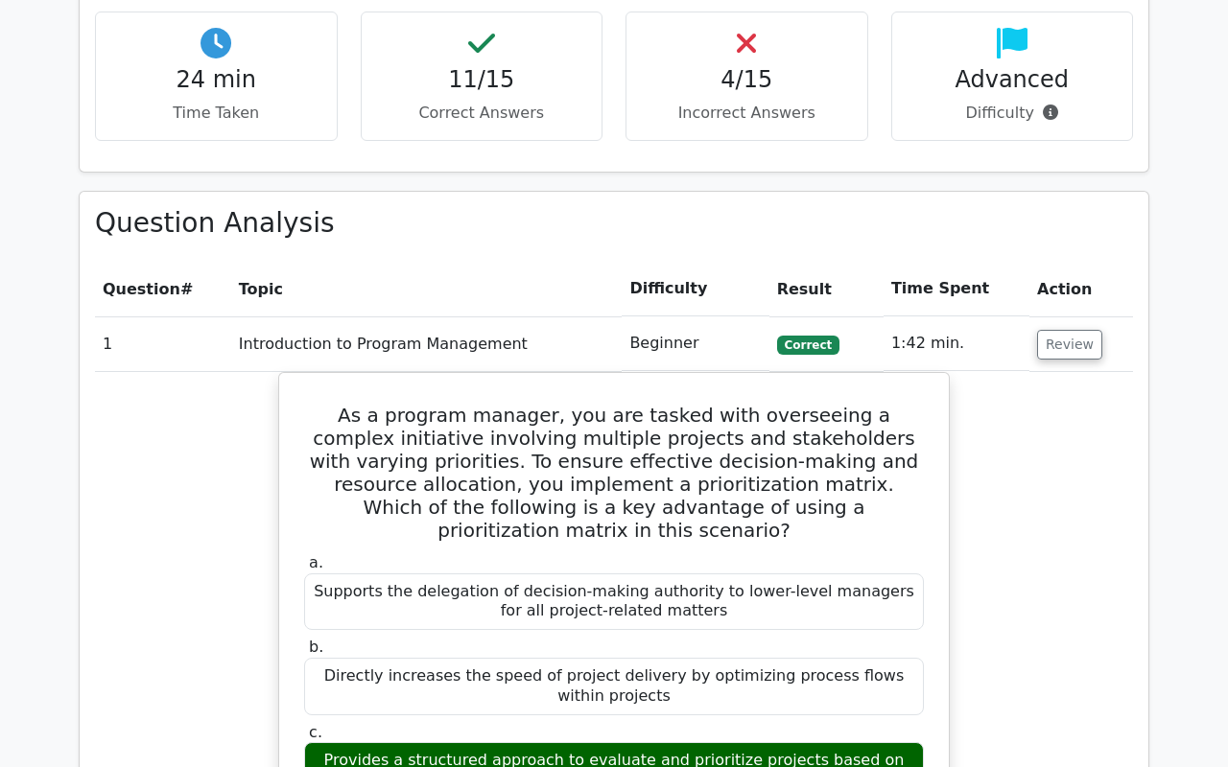
scroll to position [0, 0]
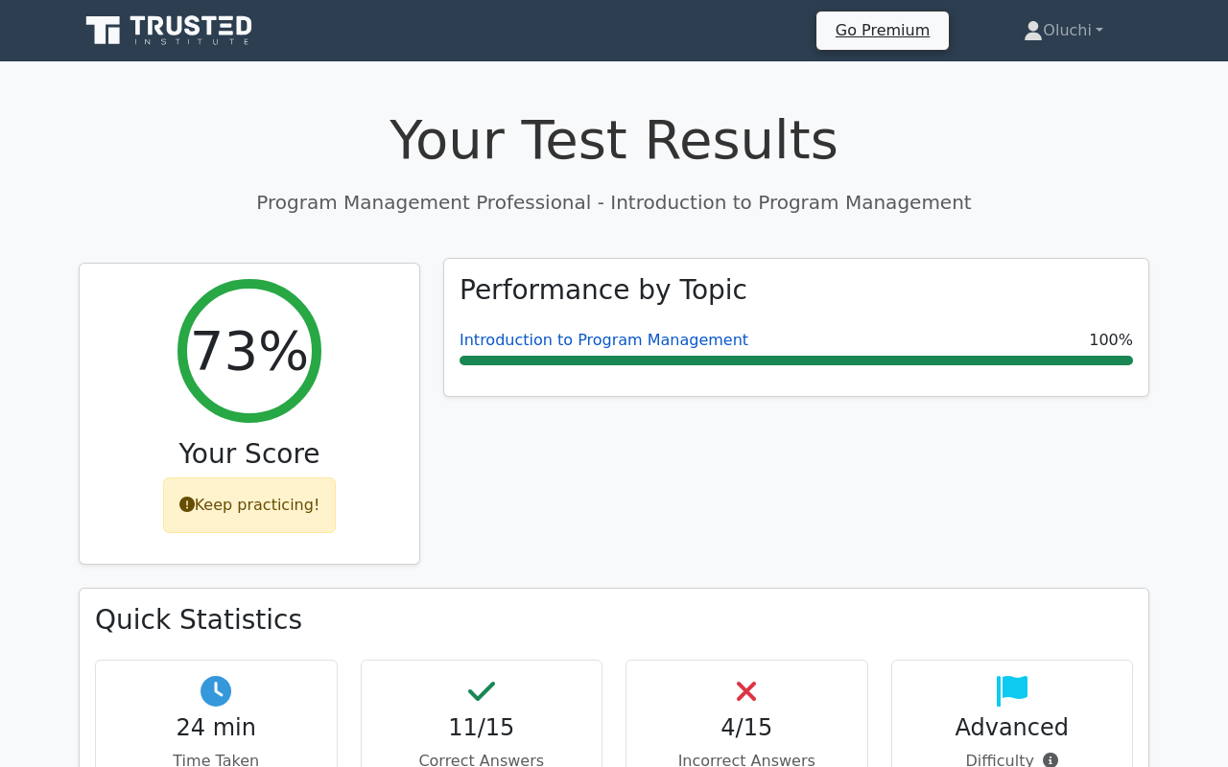
click at [504, 337] on link "Introduction to Program Management" at bounding box center [604, 340] width 289 height 18
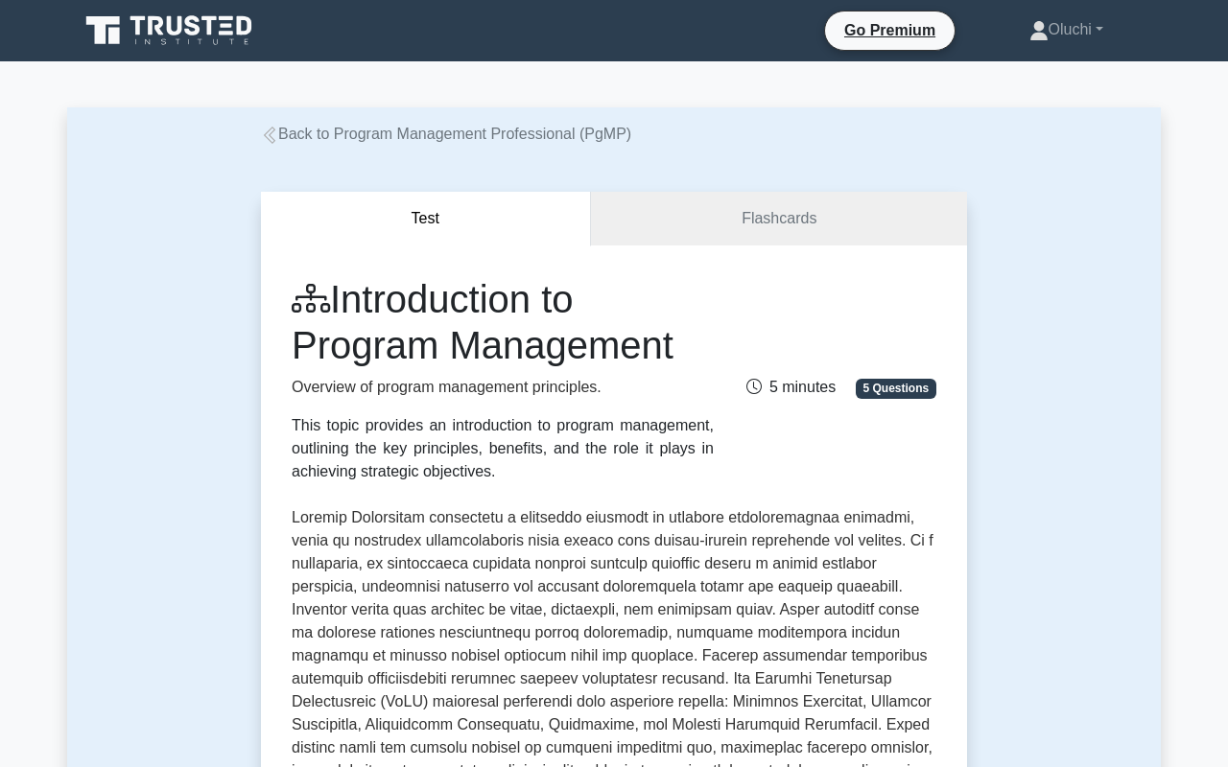
click at [277, 131] on icon at bounding box center [269, 135] width 17 height 17
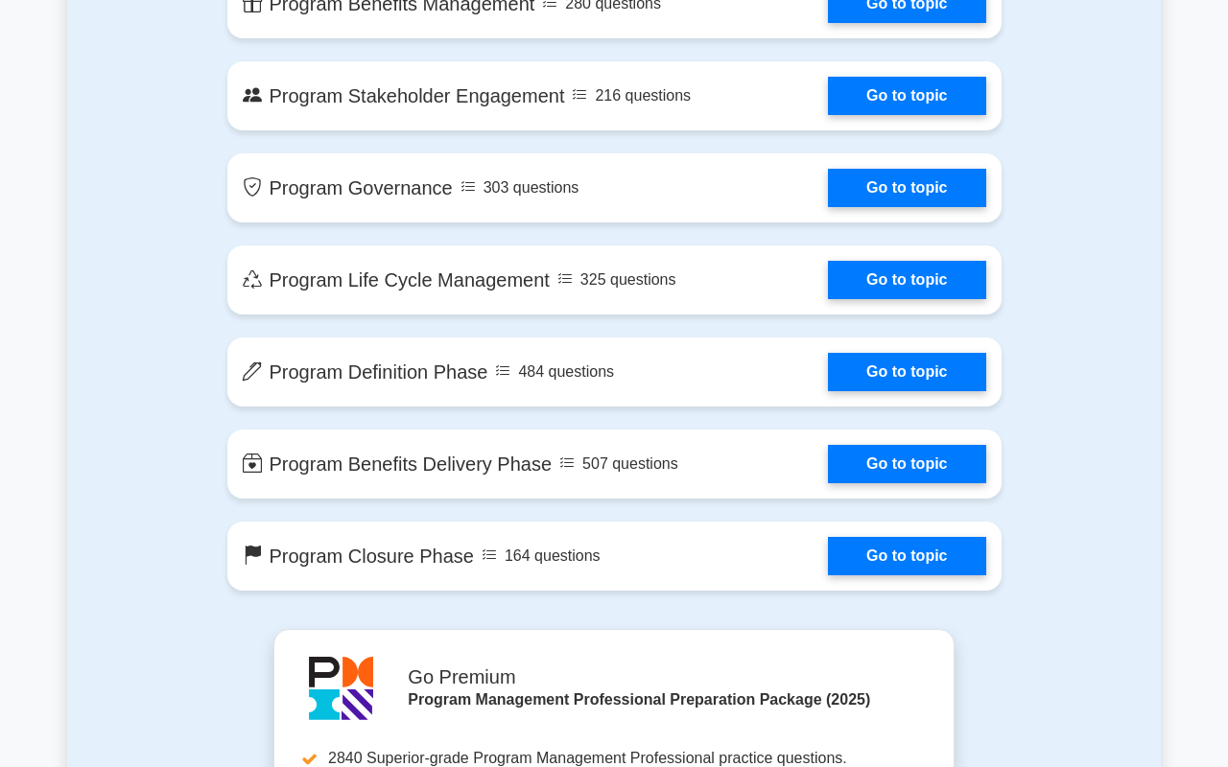
scroll to position [1752, 0]
